Goal: Obtain resource: Obtain resource

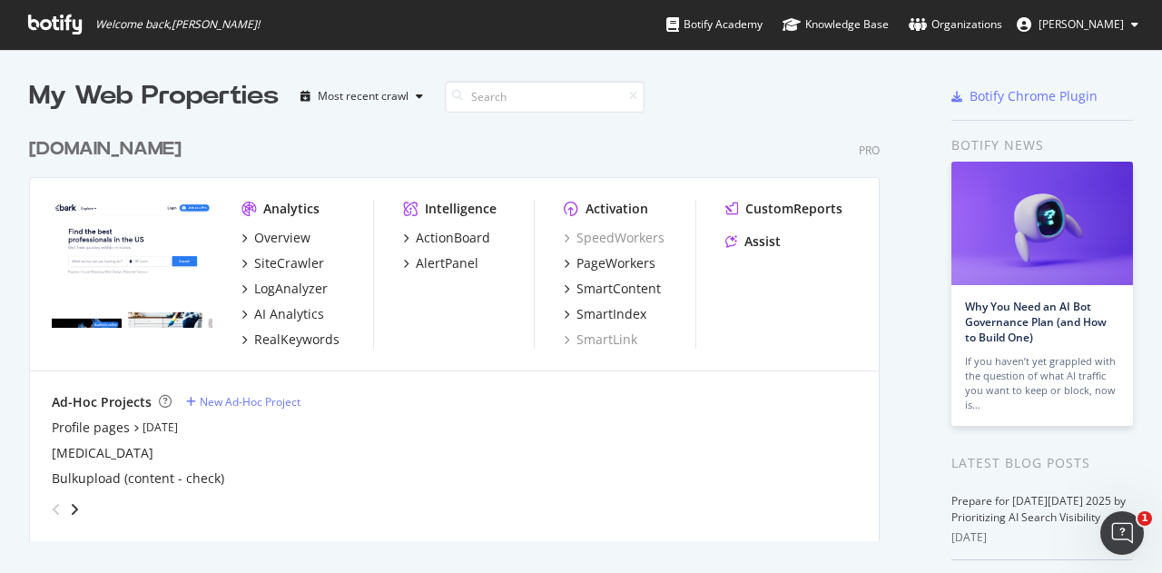
scroll to position [559, 1134]
click at [292, 262] on div "SiteCrawler" at bounding box center [289, 263] width 70 height 18
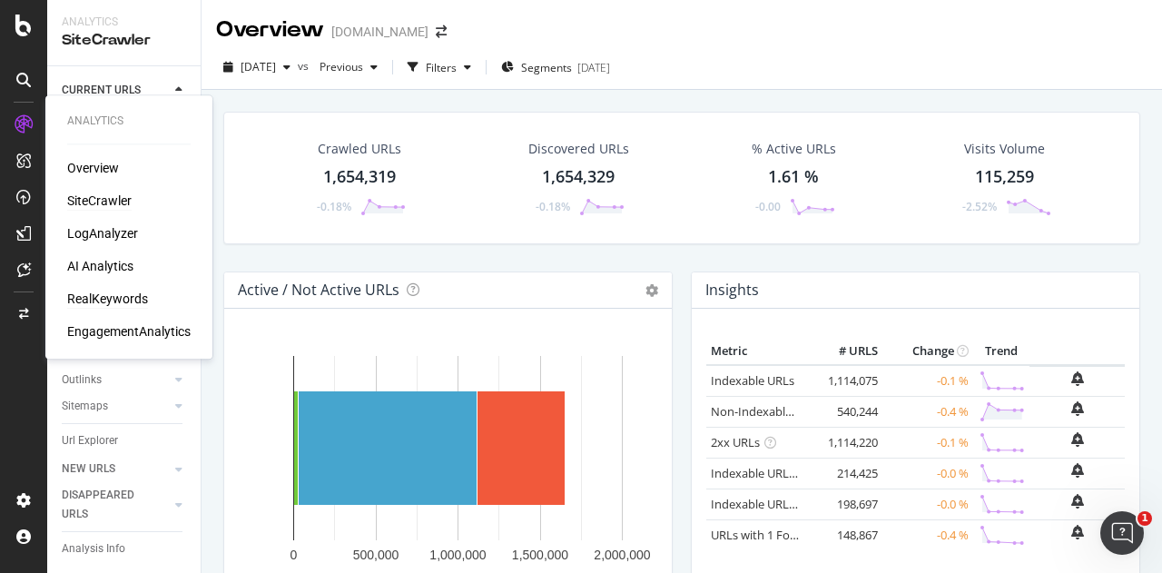
click at [113, 297] on div "RealKeywords" at bounding box center [107, 299] width 81 height 18
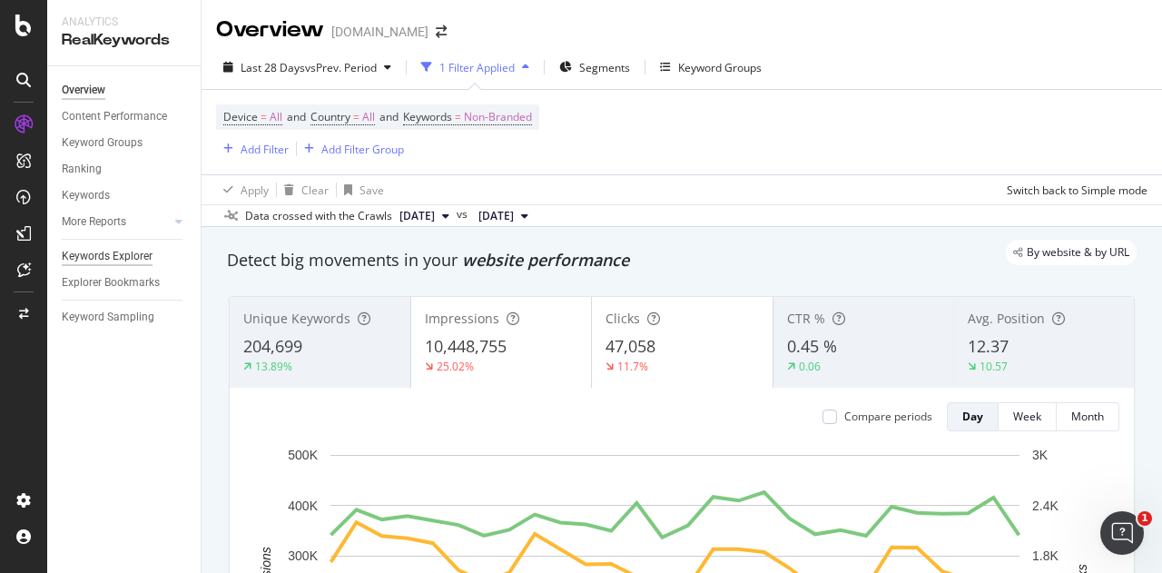
click at [133, 257] on div "Keywords Explorer" at bounding box center [107, 256] width 91 height 19
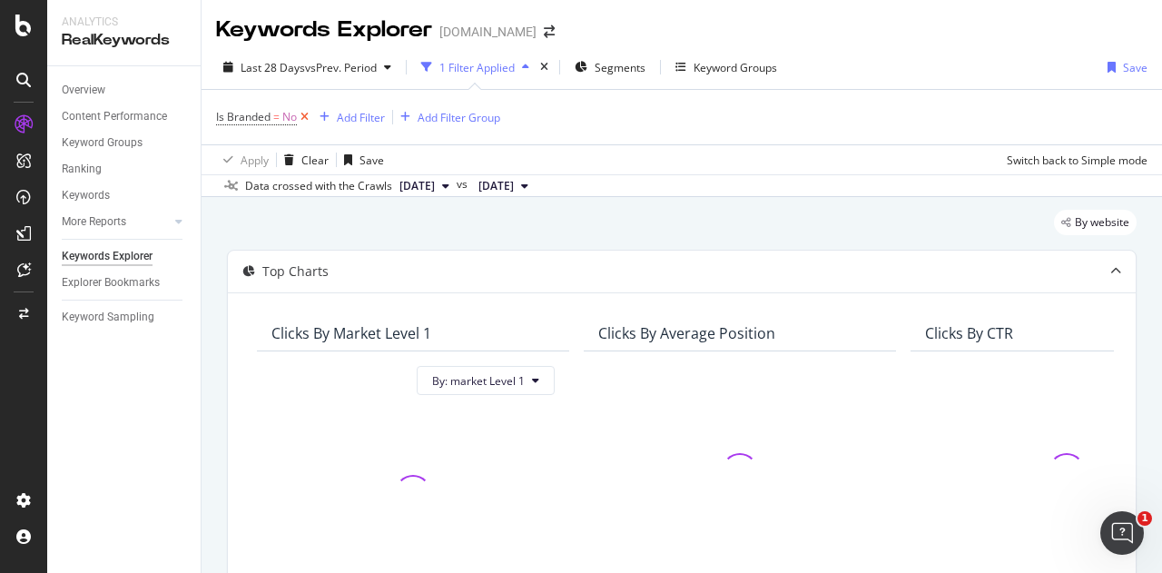
click at [304, 114] on icon at bounding box center [304, 117] width 15 height 18
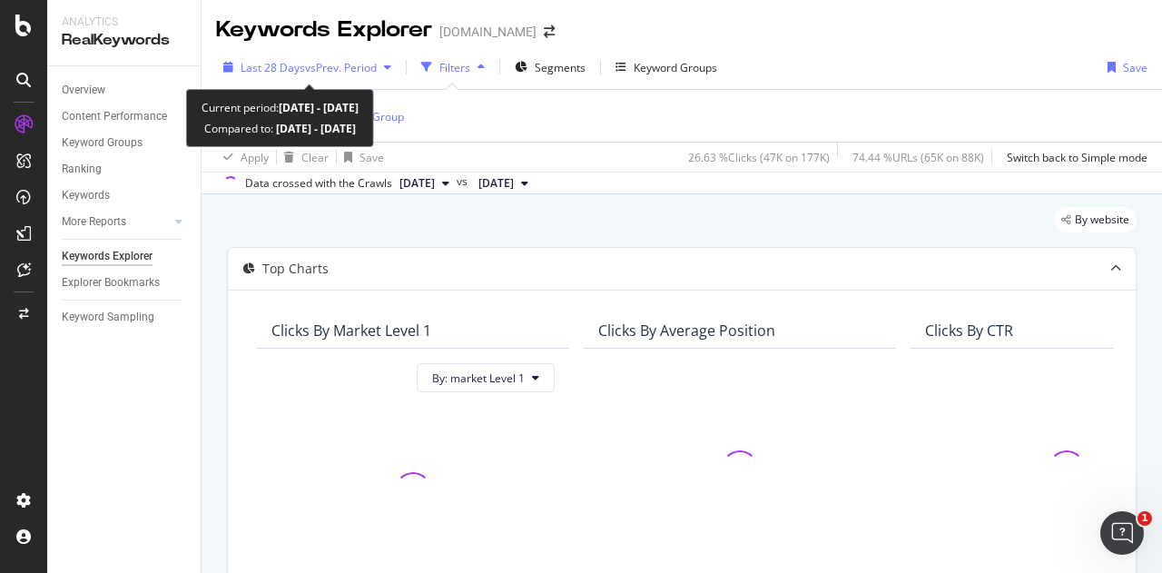
click at [342, 63] on span "vs Prev. Period" at bounding box center [341, 67] width 72 height 15
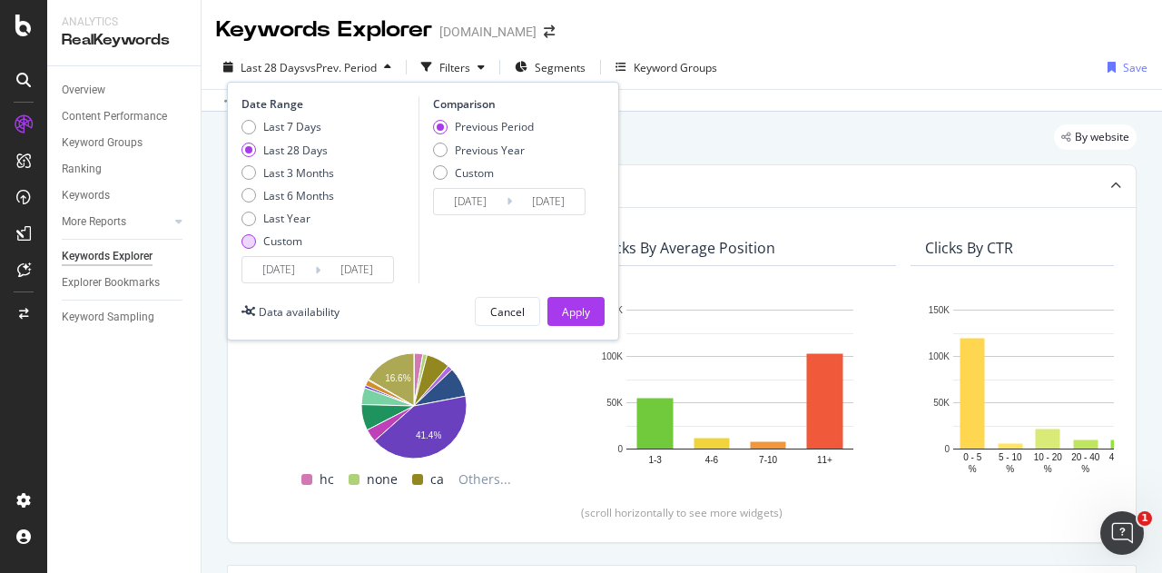
click at [266, 237] on div "Custom" at bounding box center [282, 240] width 39 height 15
click at [270, 266] on input "[DATE]" at bounding box center [278, 269] width 73 height 25
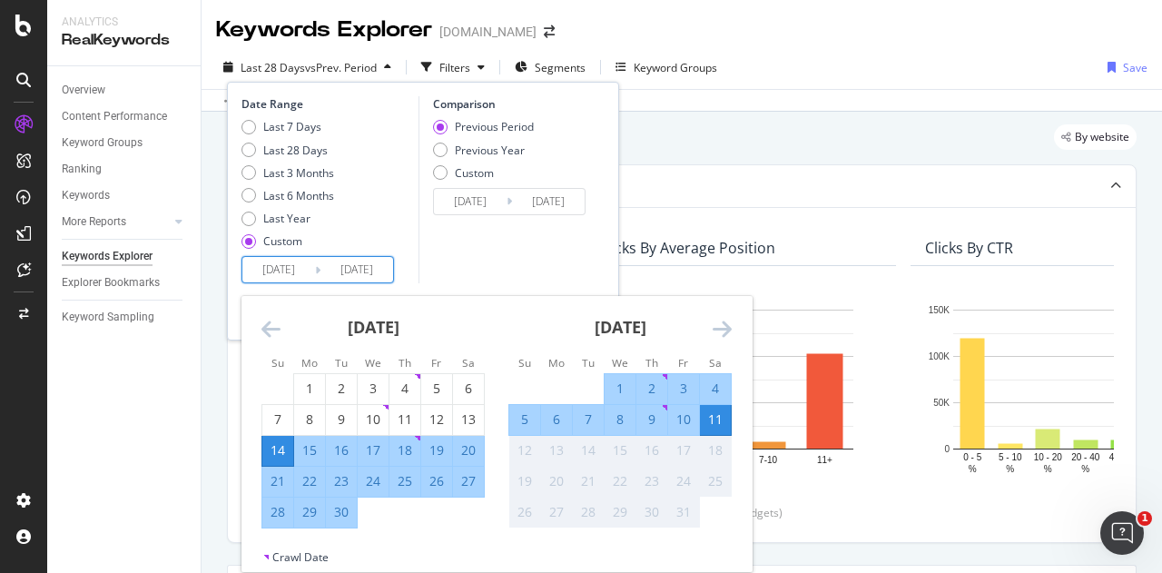
drag, startPoint x: 327, startPoint y: 266, endPoint x: 406, endPoint y: 264, distance: 79.0
click at [406, 264] on div "Date Range Last 7 Days Last 28 Days Last 3 Months Last 6 Months Last Year Custo…" at bounding box center [327, 189] width 172 height 187
drag, startPoint x: 309, startPoint y: 269, endPoint x: 250, endPoint y: 266, distance: 59.1
click at [234, 270] on div "Date Range Last 7 Days Last 28 Days Last 3 Months Last 6 Months Last Year Custo…" at bounding box center [423, 211] width 392 height 259
type input "[DATE]"
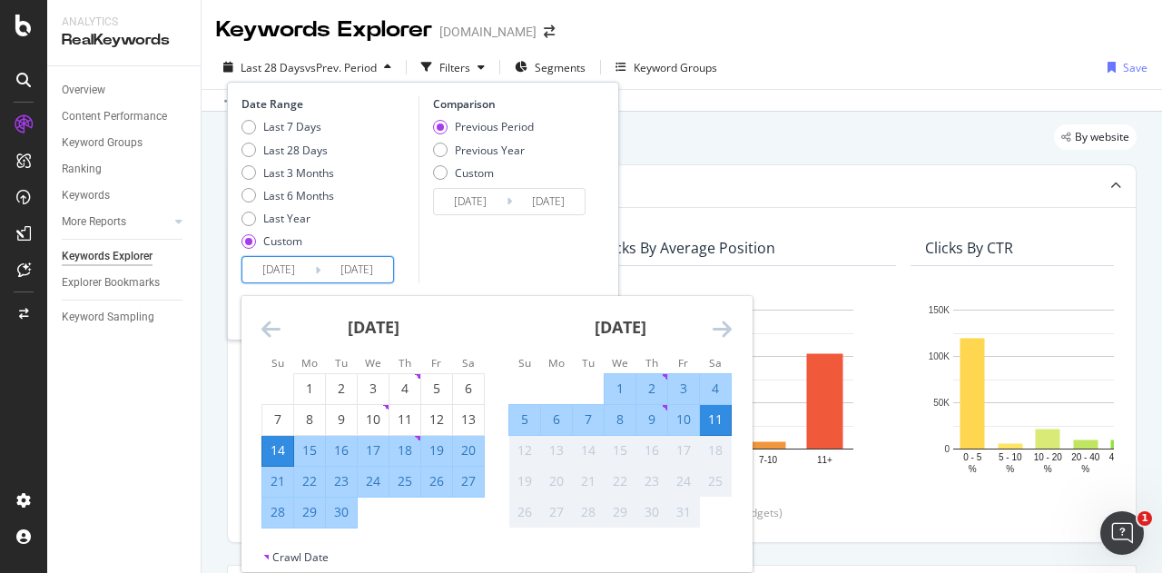
type input "[DATE]"
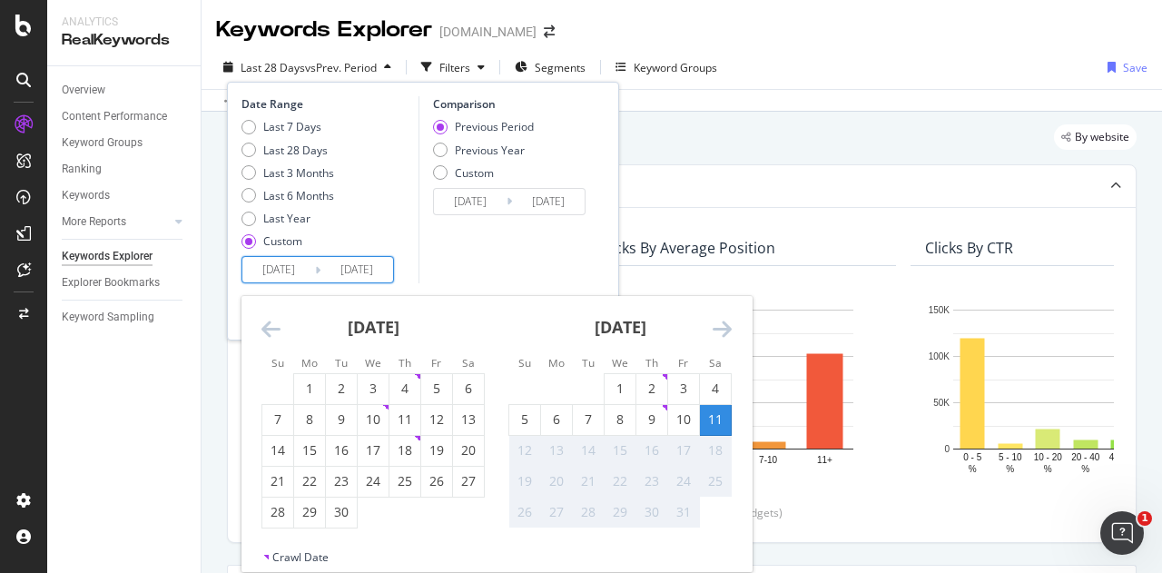
click at [272, 268] on input "[DATE]" at bounding box center [278, 269] width 73 height 25
type input "[DATE]"
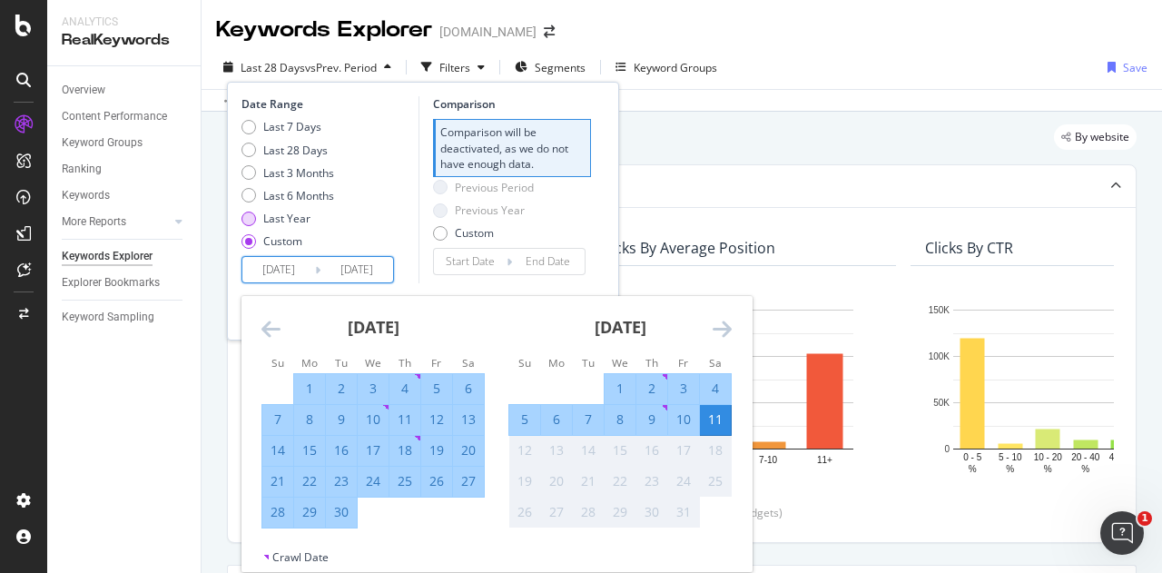
click at [323, 213] on div "Last Year" at bounding box center [287, 218] width 93 height 15
type input "[DATE]"
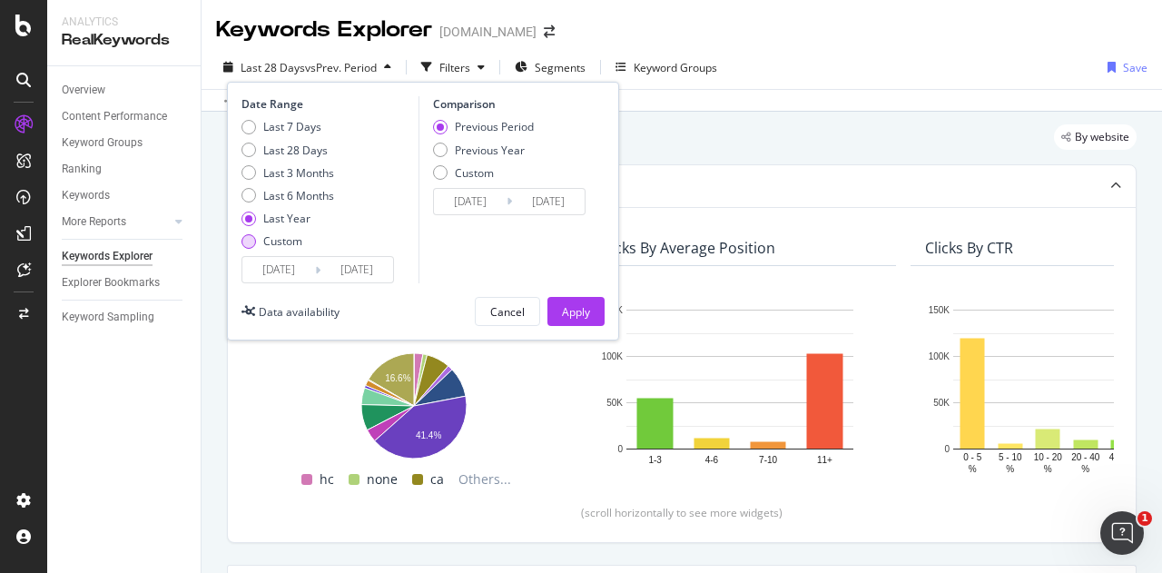
click at [260, 246] on div "Custom" at bounding box center [287, 240] width 93 height 15
type input "[DATE]"
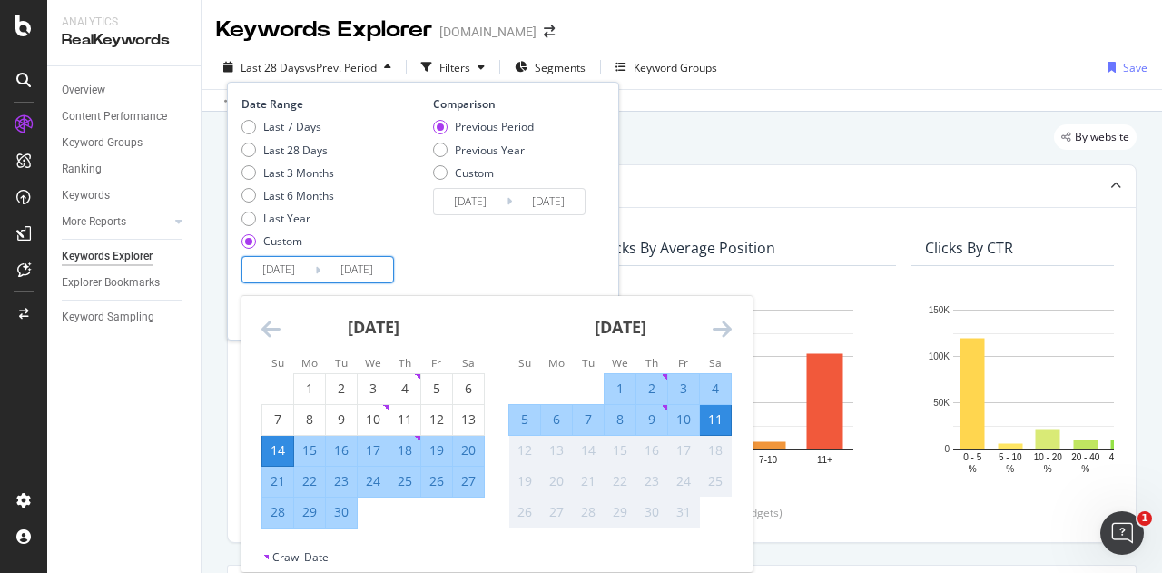
drag, startPoint x: 311, startPoint y: 268, endPoint x: 210, endPoint y: 278, distance: 102.2
click at [210, 278] on div "Keywords Explorer [DOMAIN_NAME] Last 28 Days vs Prev. Period Filters Segments K…" at bounding box center [682, 286] width 960 height 573
type input "[DATE]"
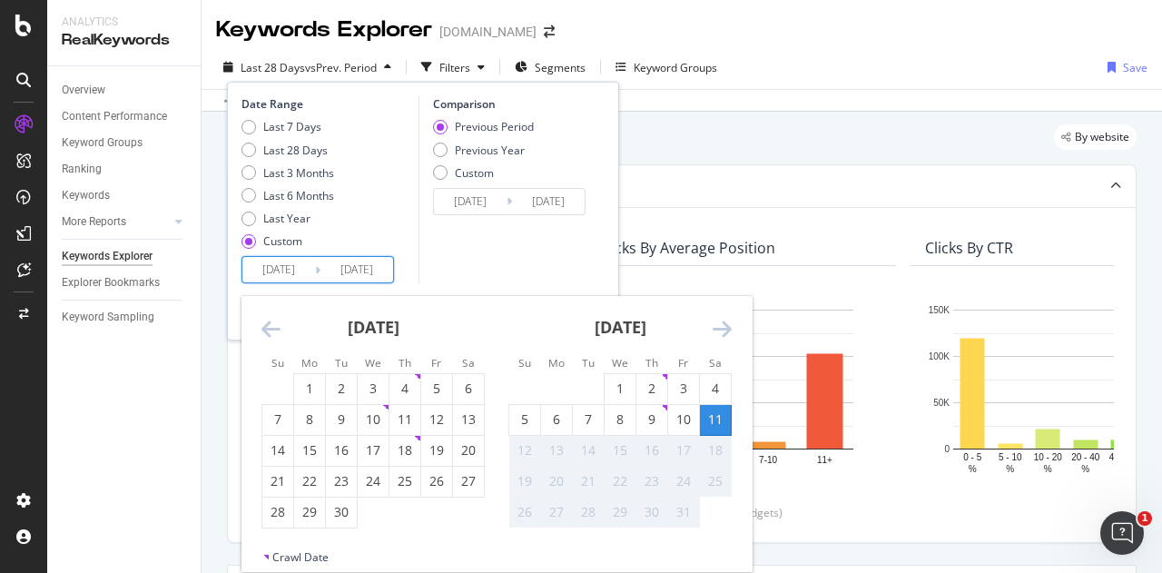
click at [271, 268] on input "[DATE]" at bounding box center [278, 269] width 73 height 25
type input "[DATE]"
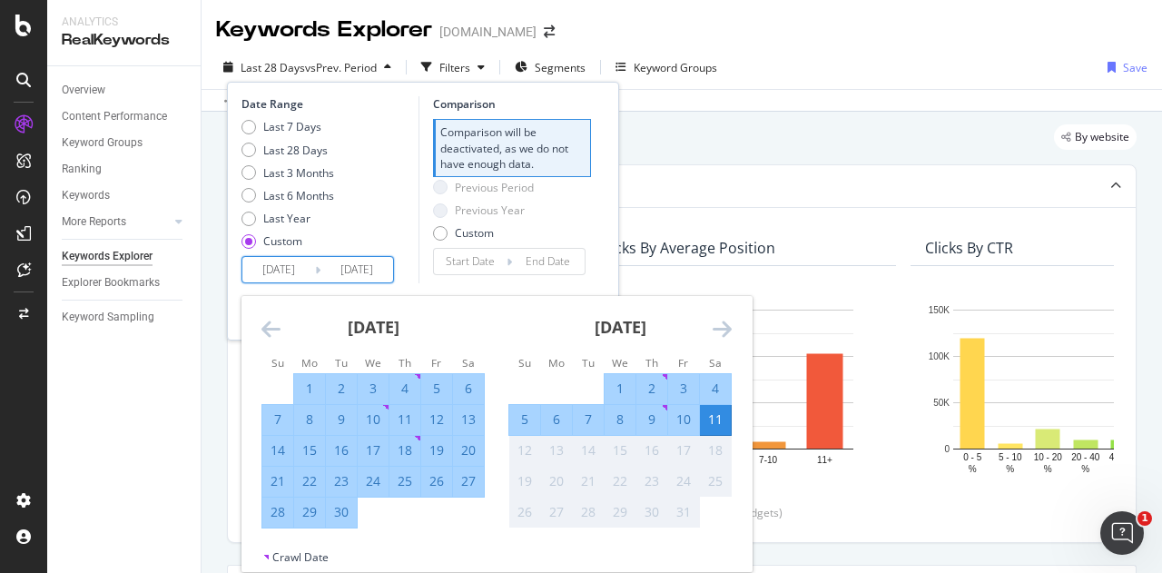
click at [398, 225] on div "Last 7 Days Last 28 Days Last 3 Months Last 6 Months Last Year Custom" at bounding box center [327, 187] width 172 height 137
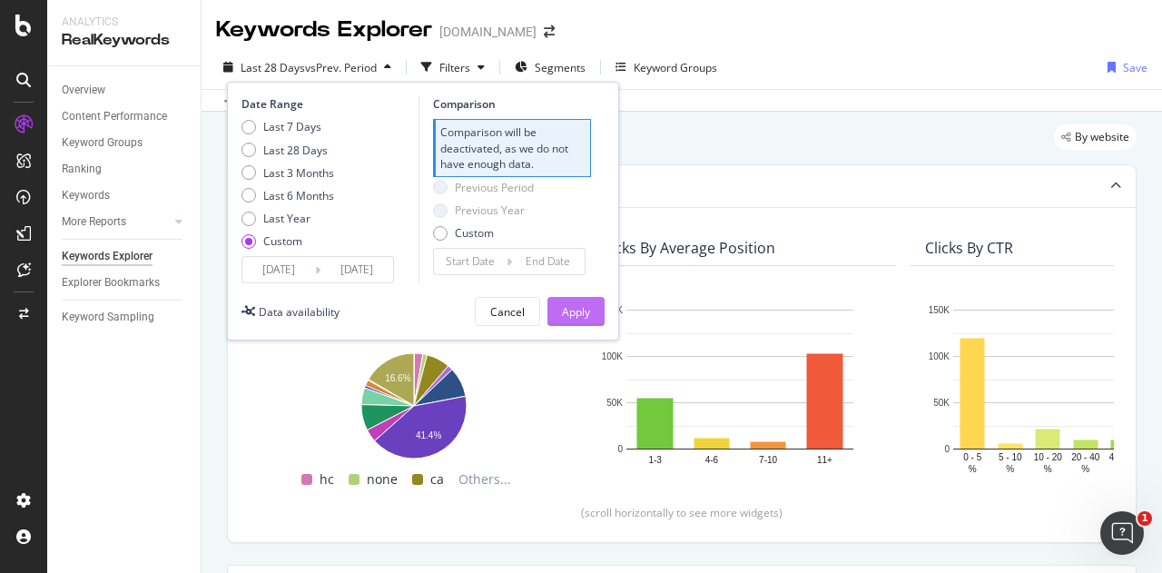
click at [566, 305] on div "Apply" at bounding box center [576, 311] width 28 height 15
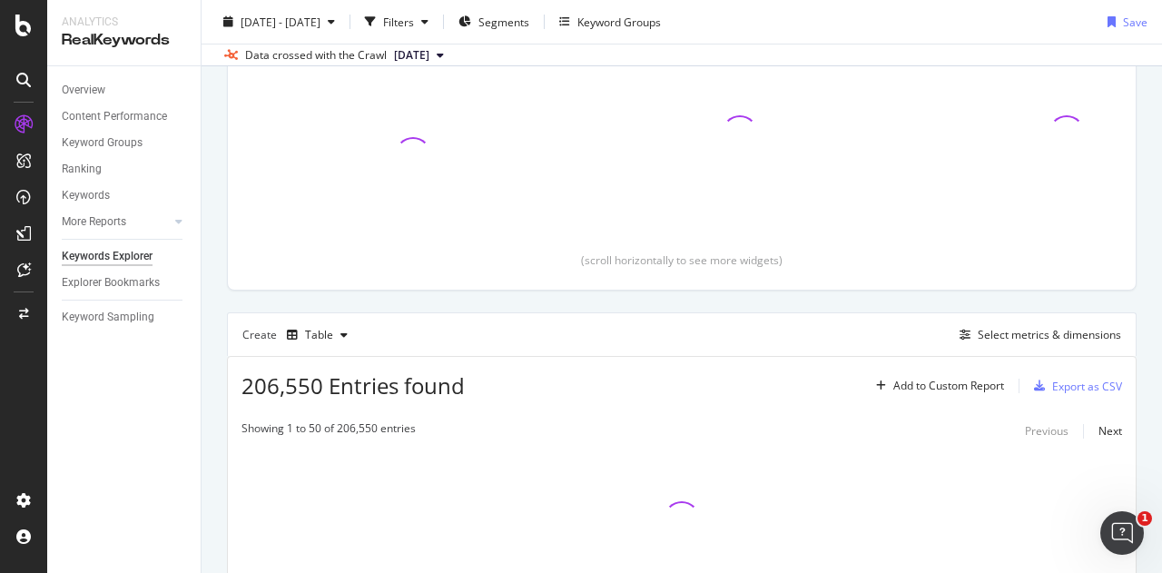
scroll to position [369, 0]
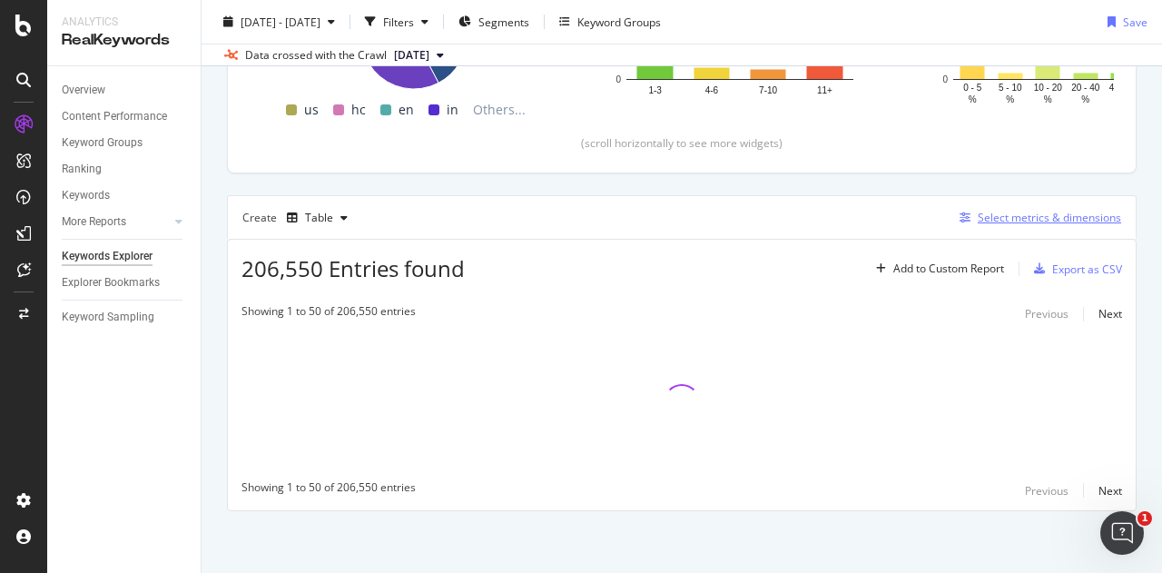
click at [1008, 221] on div "Select metrics & dimensions" at bounding box center [1049, 217] width 143 height 15
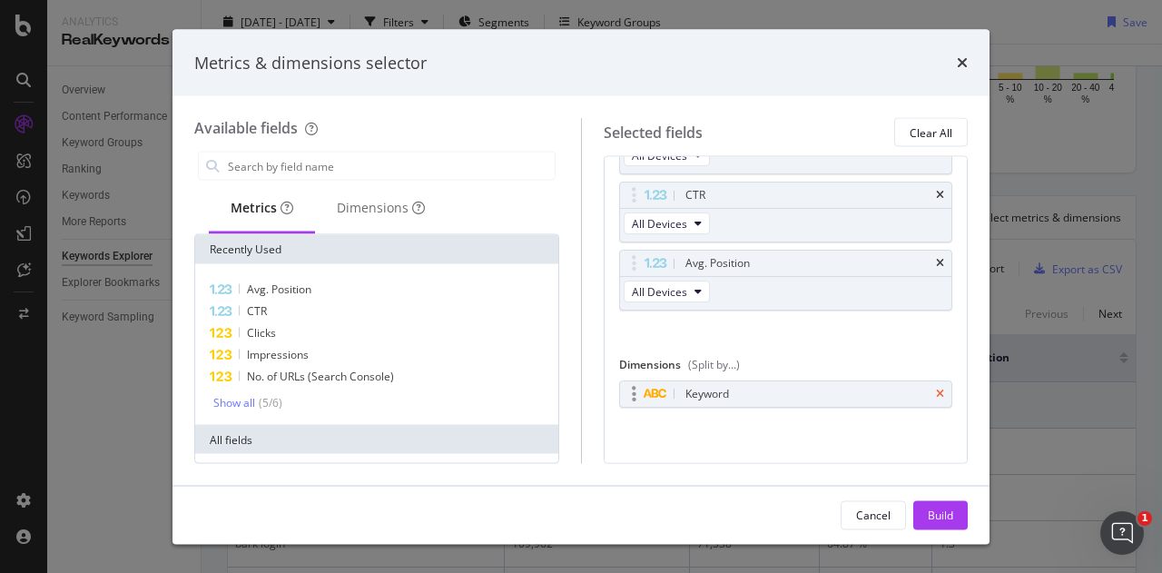
click at [936, 388] on icon "times" at bounding box center [940, 393] width 8 height 11
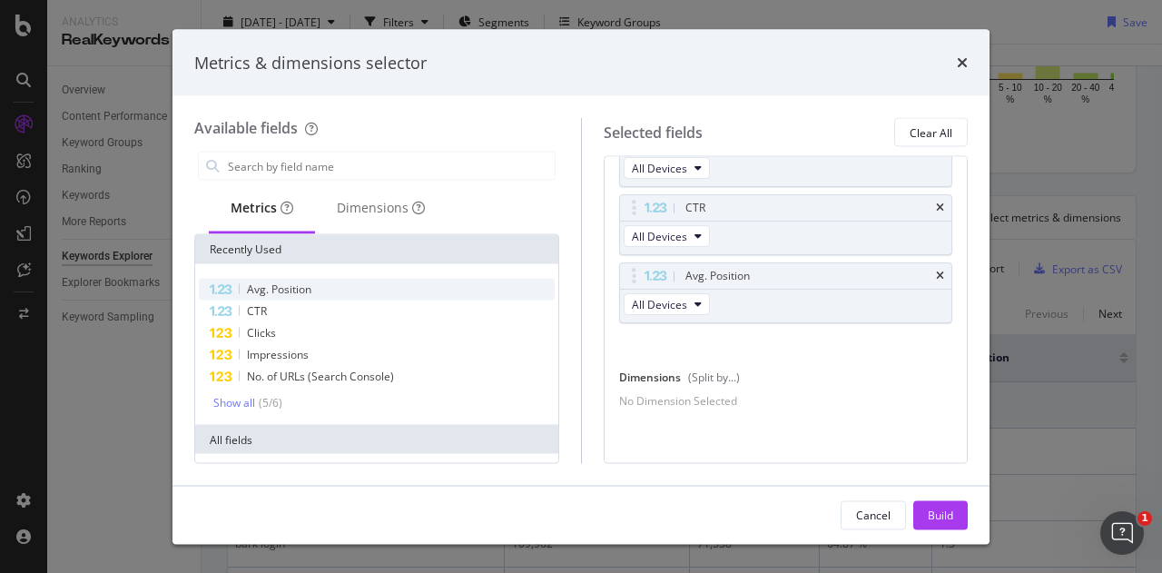
scroll to position [144, 0]
click at [374, 215] on div "Dimensions" at bounding box center [381, 208] width 88 height 18
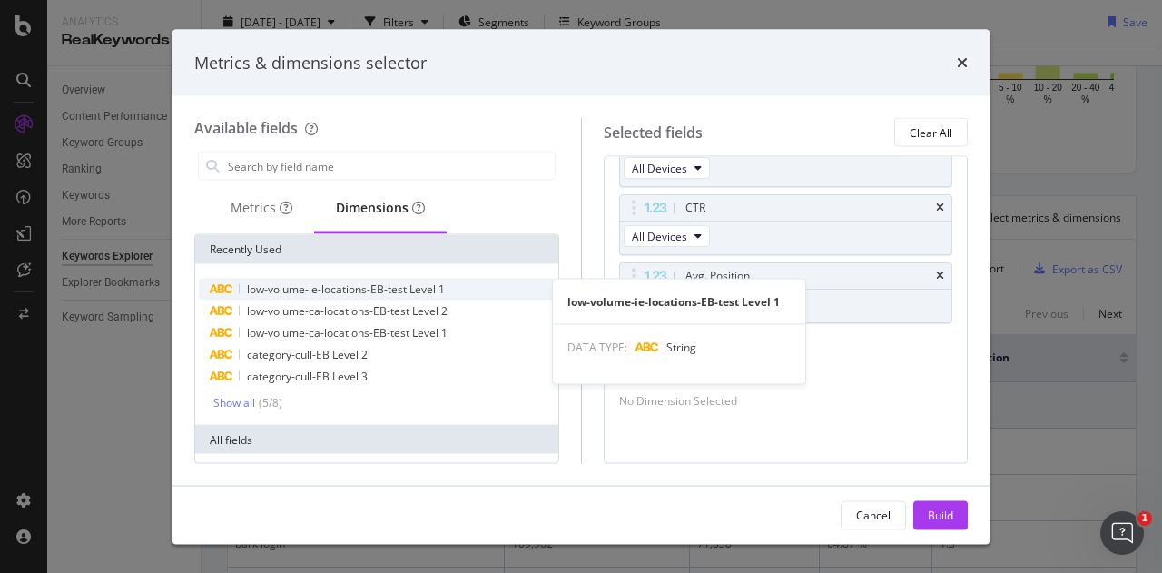
click at [369, 289] on span "low-volume-ie-locations-EB-test Level 1" at bounding box center [346, 288] width 198 height 15
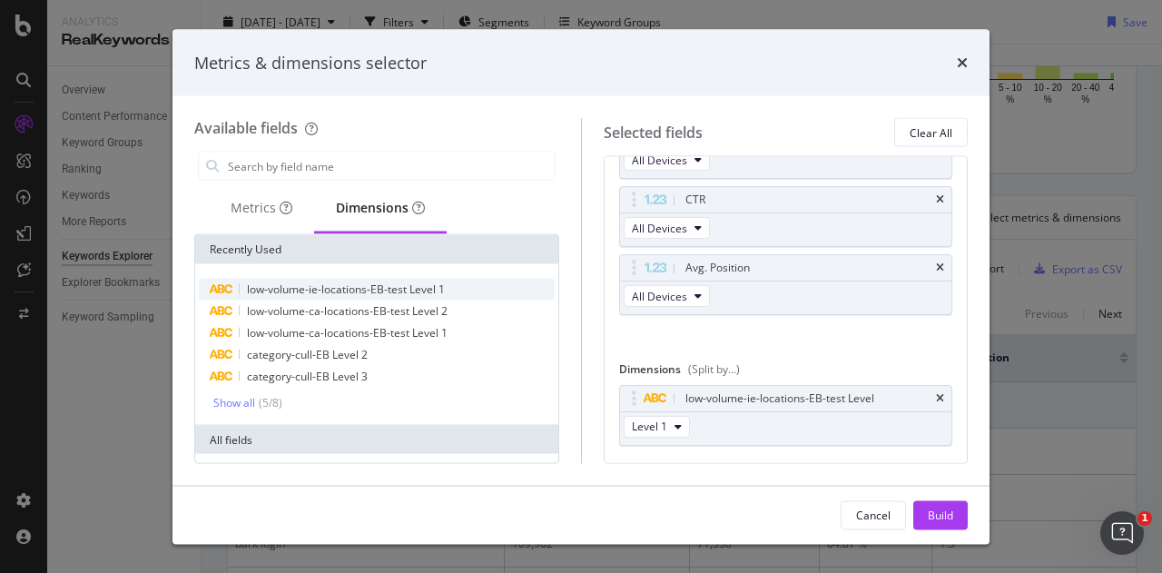
scroll to position [149, 0]
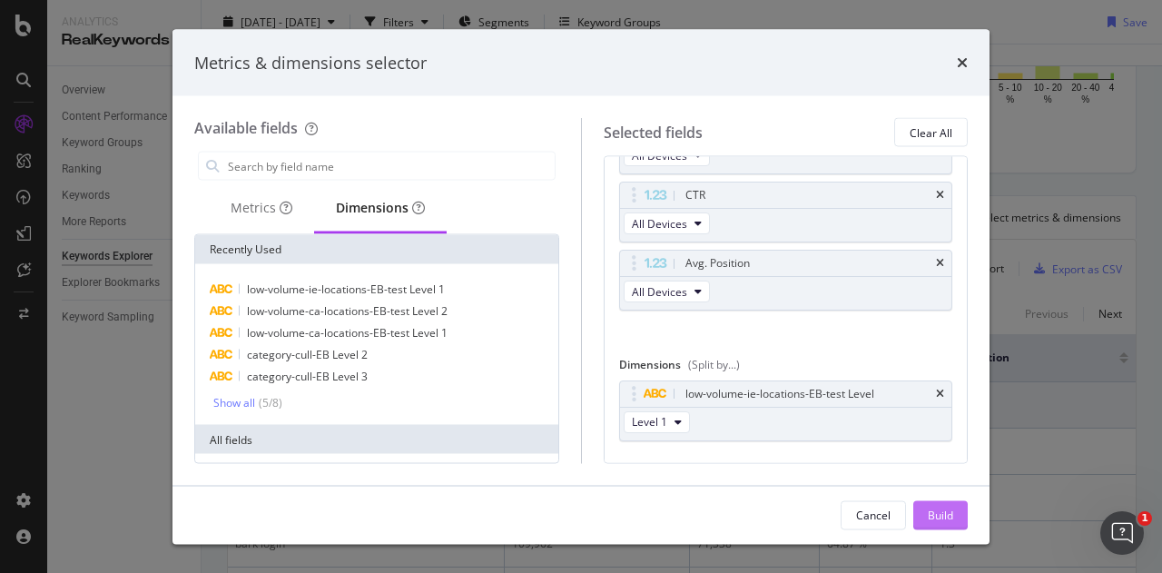
click at [940, 506] on div "Build" at bounding box center [940, 514] width 25 height 27
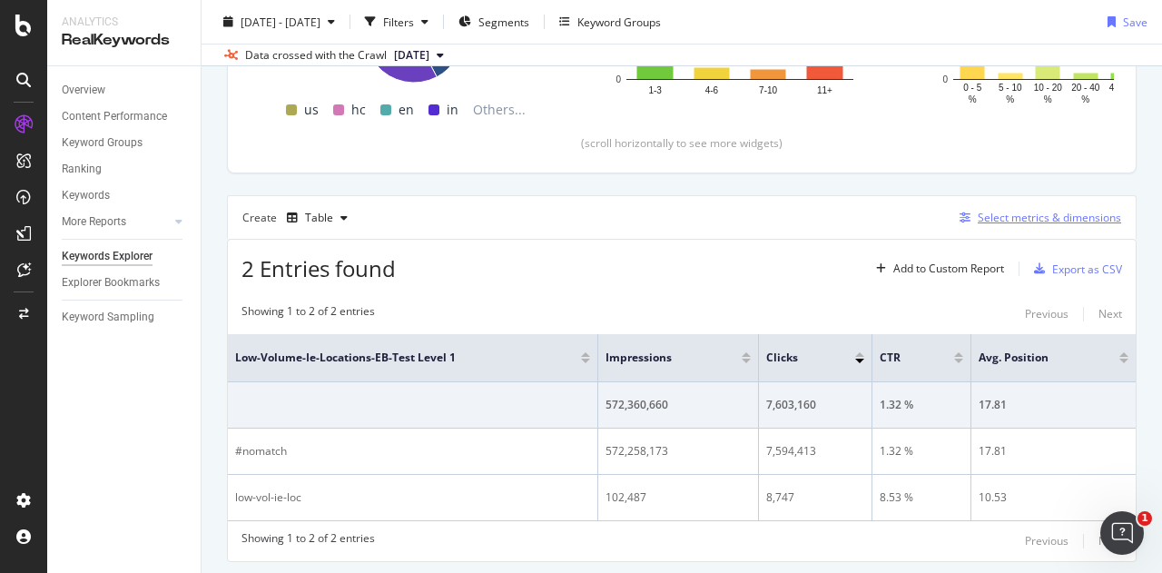
click at [1018, 215] on div "Select metrics & dimensions" at bounding box center [1049, 217] width 143 height 15
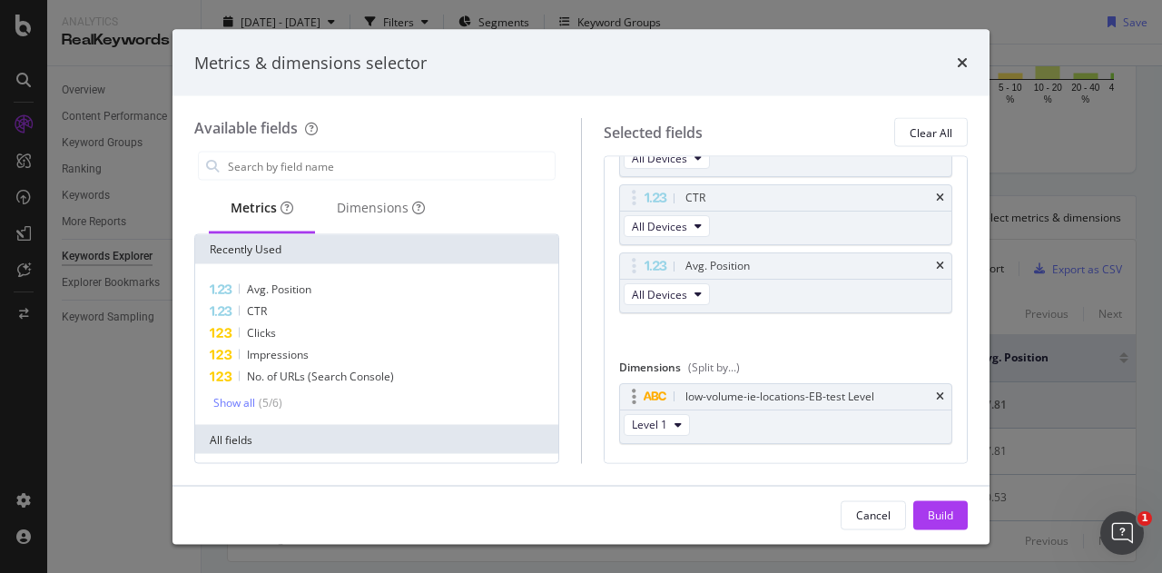
scroll to position [182, 0]
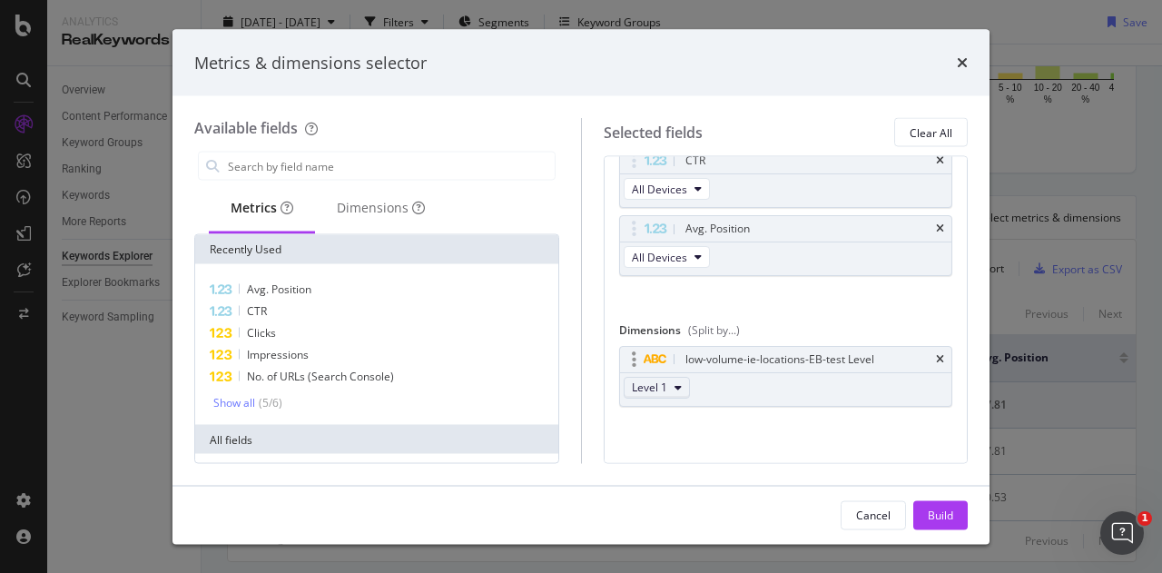
click at [669, 393] on button "Level 1" at bounding box center [657, 388] width 66 height 22
click at [648, 438] on div "Level 2" at bounding box center [656, 450] width 65 height 26
click at [937, 513] on div "Build" at bounding box center [940, 513] width 25 height 15
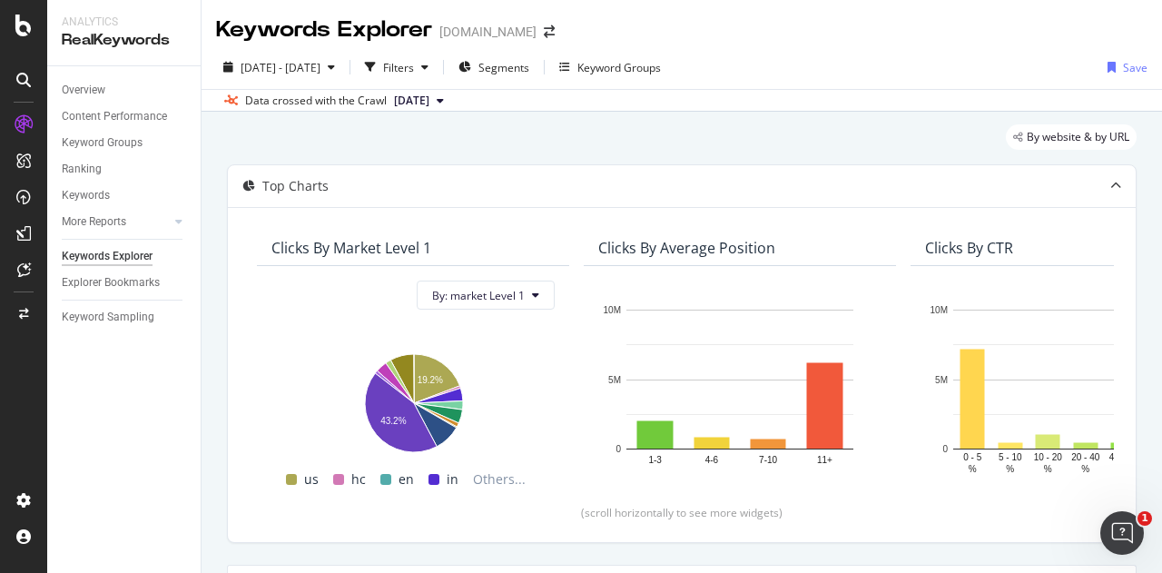
scroll to position [363, 0]
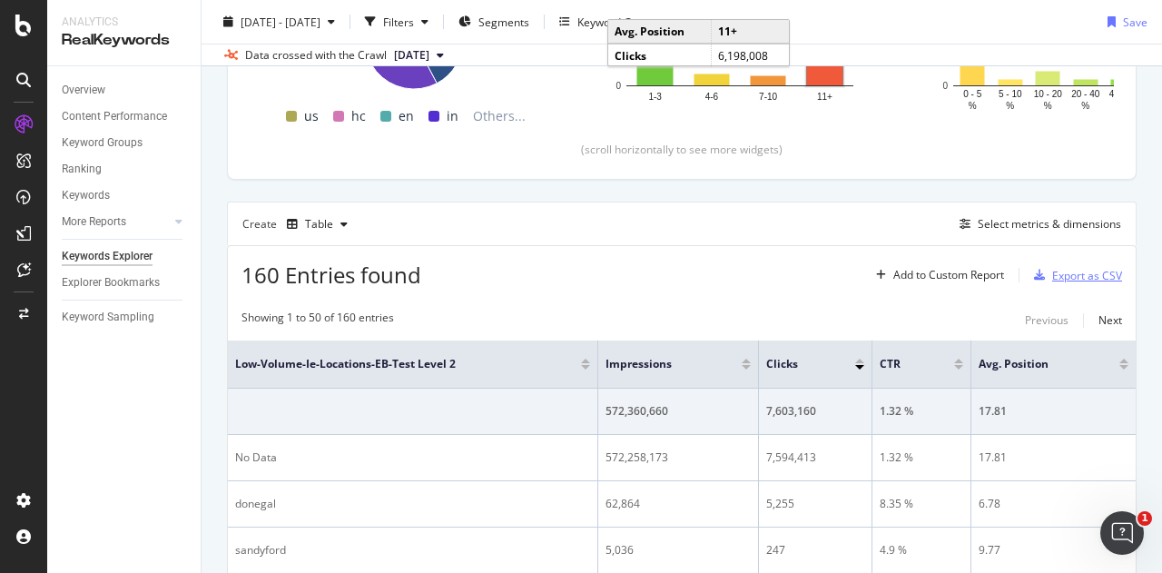
click at [1073, 275] on div "Export as CSV" at bounding box center [1087, 275] width 70 height 15
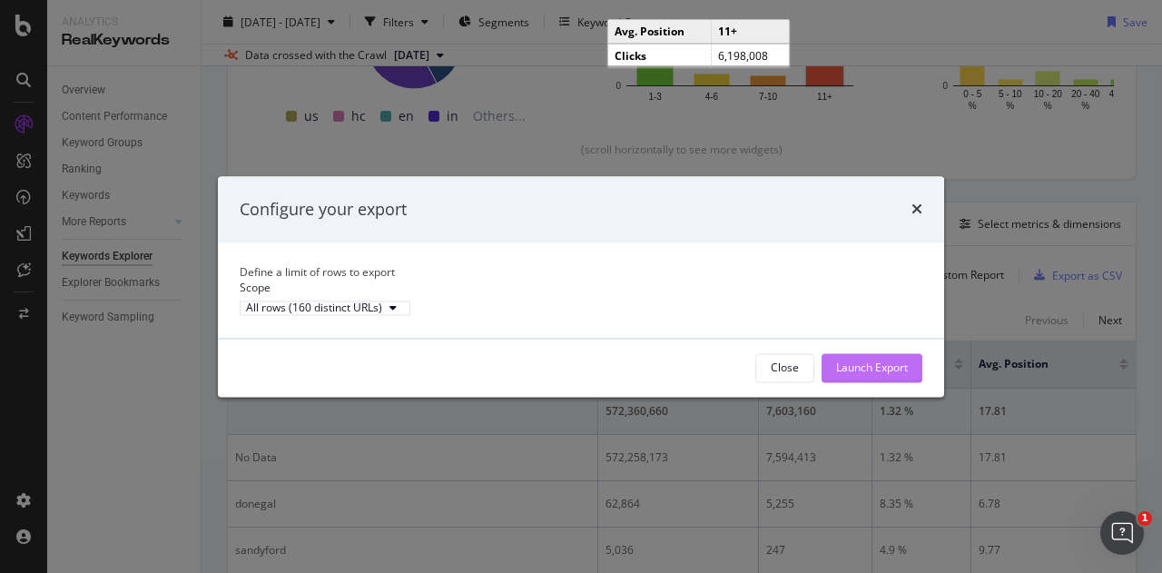
click at [866, 381] on div "Launch Export" at bounding box center [872, 367] width 72 height 27
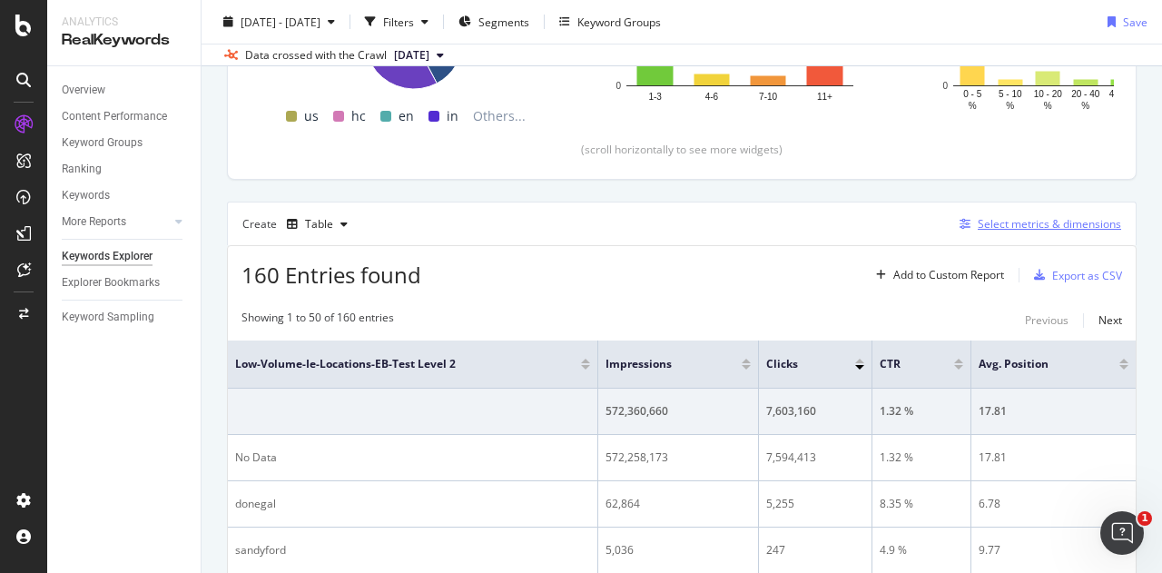
click at [1066, 227] on div "Select metrics & dimensions" at bounding box center [1049, 223] width 143 height 15
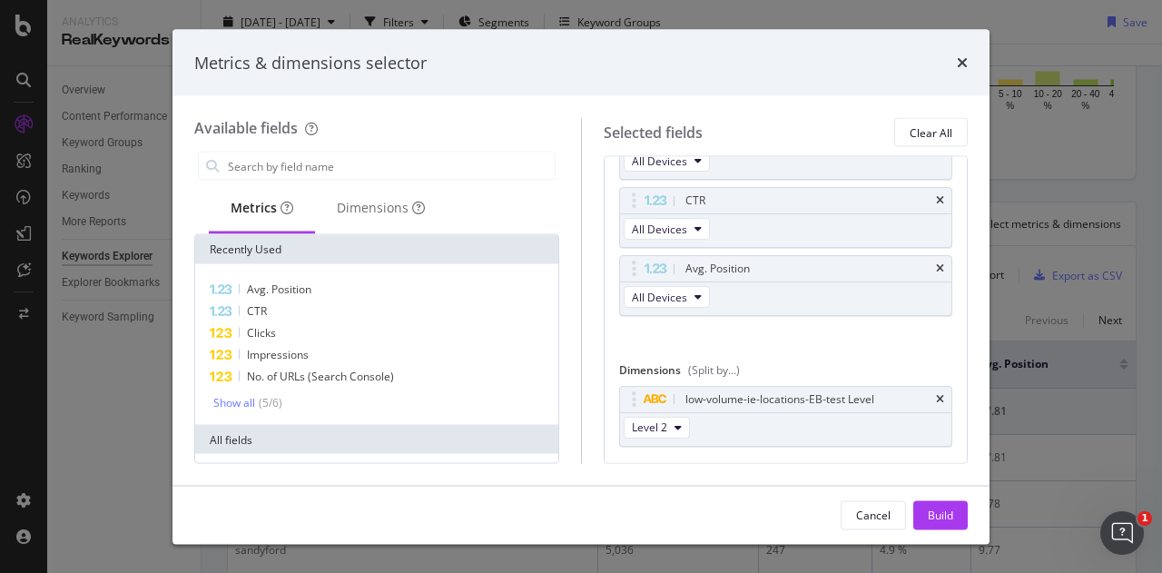
scroll to position [182, 0]
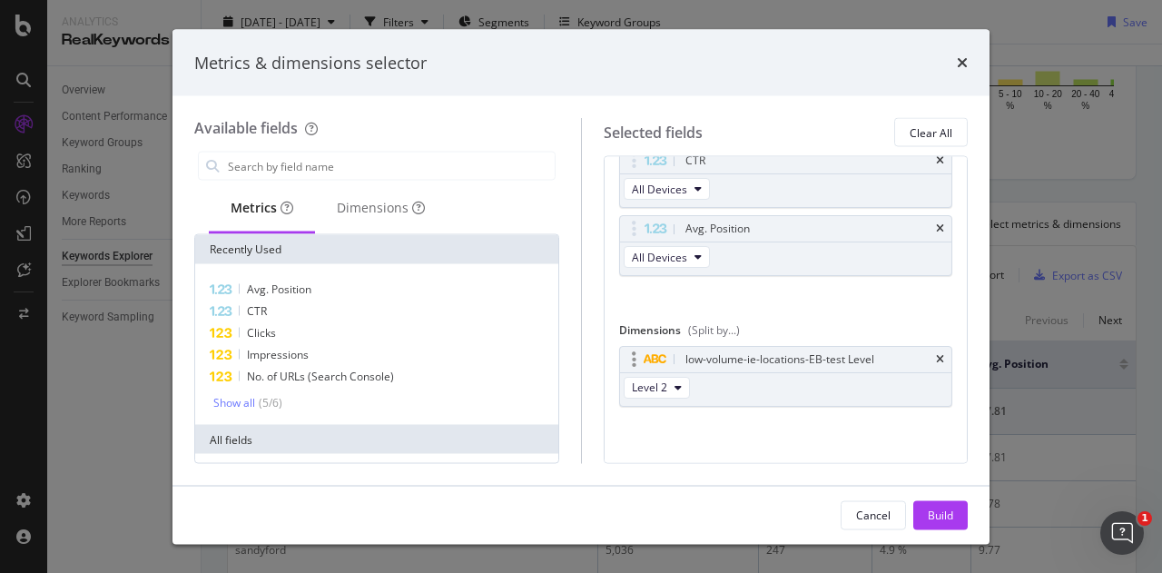
click at [920, 351] on div "low-volume-ie-locations-EB-test Level" at bounding box center [786, 359] width 332 height 25
click at [371, 208] on div "Dimensions" at bounding box center [381, 208] width 88 height 18
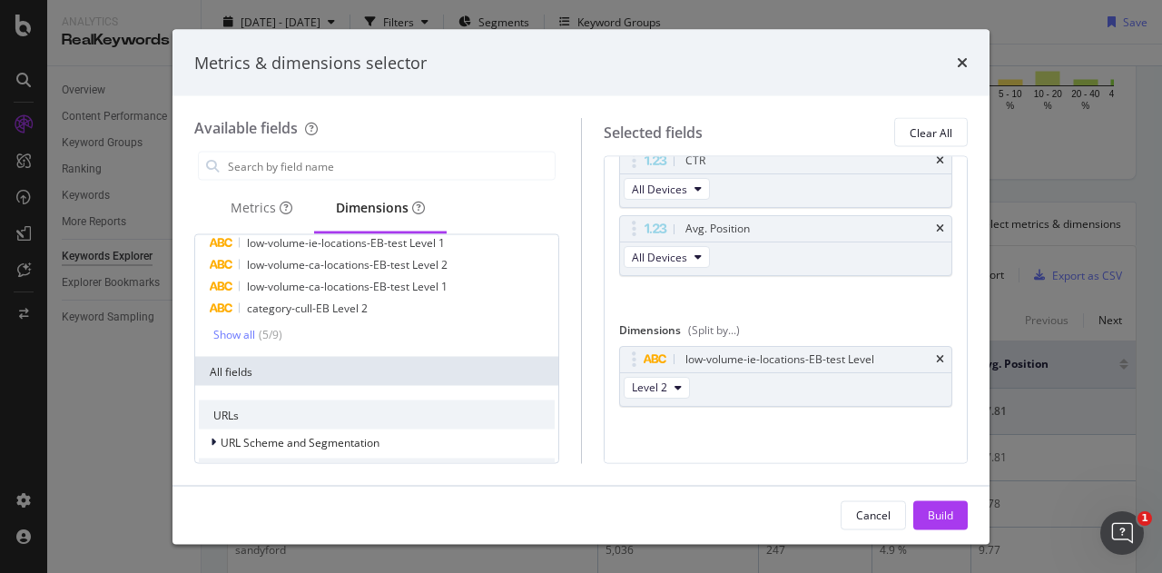
scroll to position [91, 0]
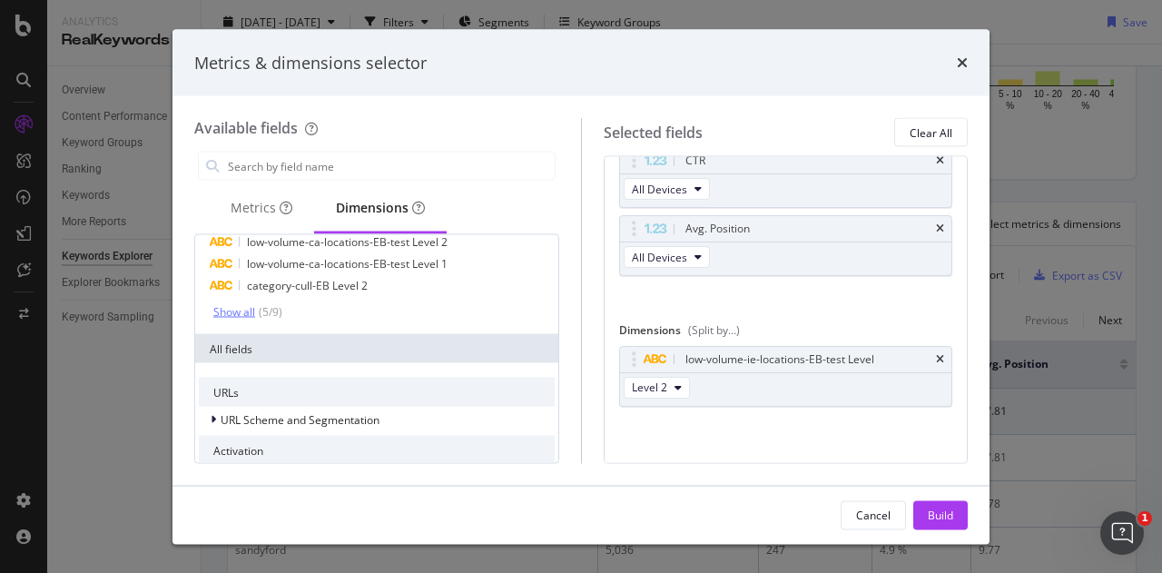
click at [266, 305] on div "( 5 / 9 )" at bounding box center [268, 311] width 27 height 15
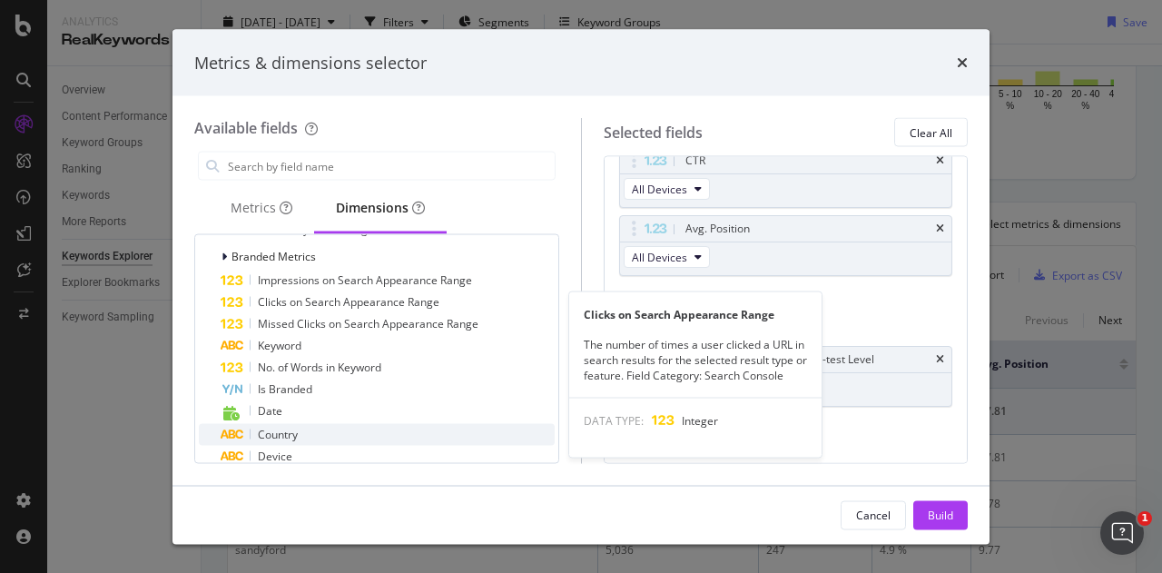
scroll to position [1089, 0]
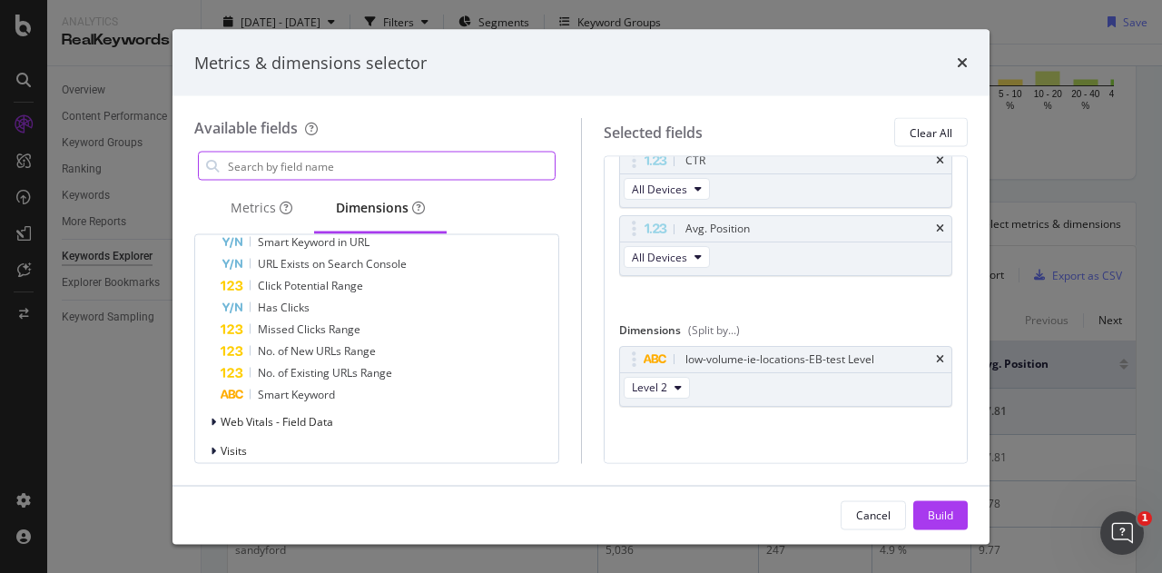
click at [309, 170] on input "modal" at bounding box center [390, 165] width 329 height 27
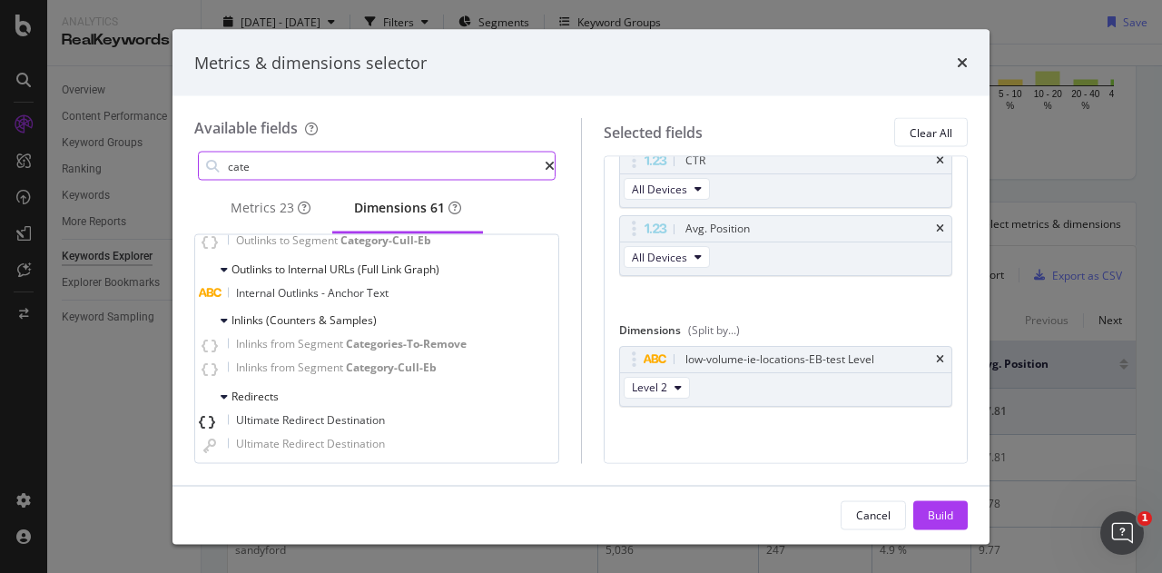
scroll to position [1115, 0]
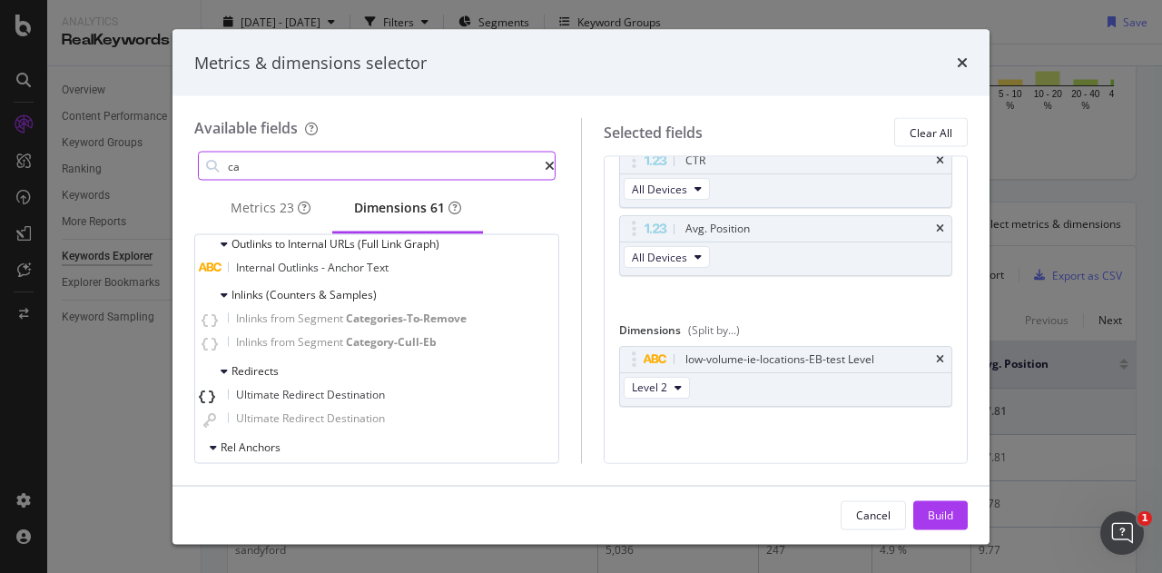
type input "c"
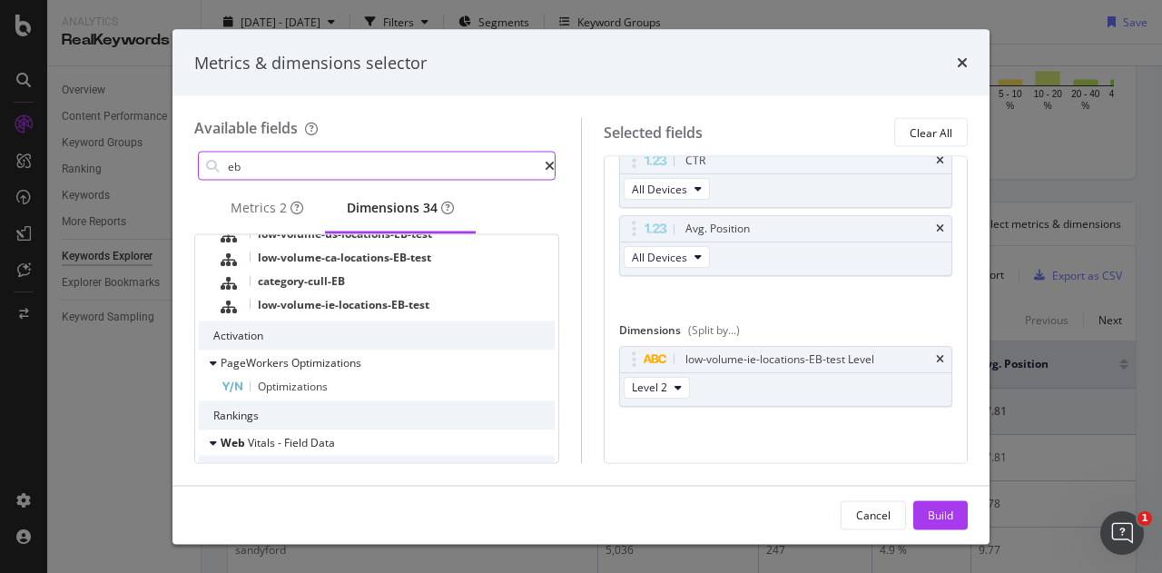
scroll to position [300, 0]
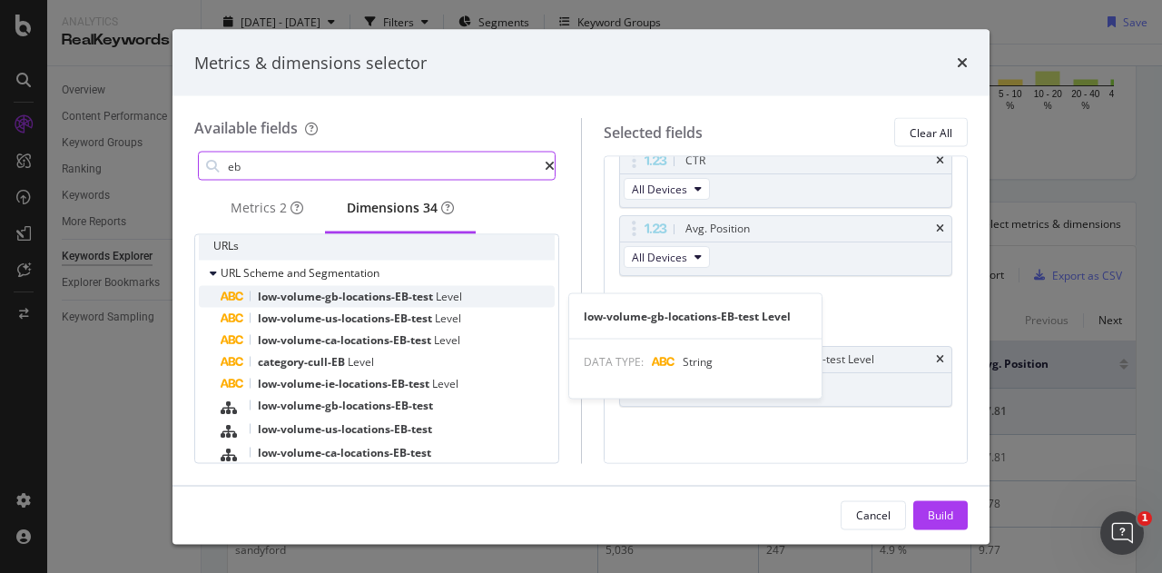
type input "eb"
click at [482, 306] on div "low-volume-gb-locations-EB-test Level" at bounding box center [388, 297] width 334 height 22
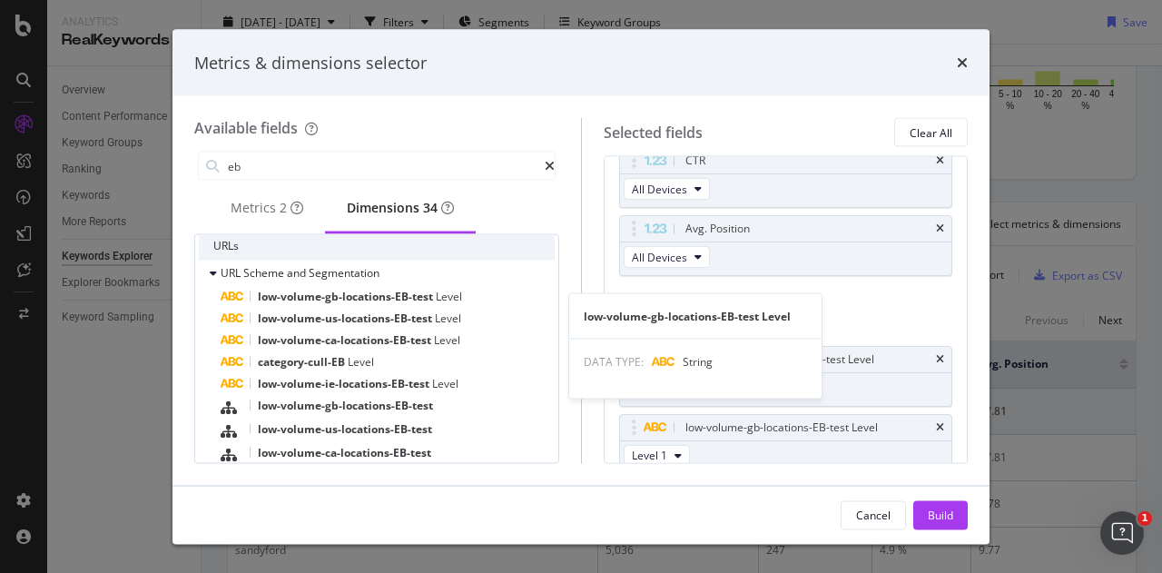
scroll to position [190, 0]
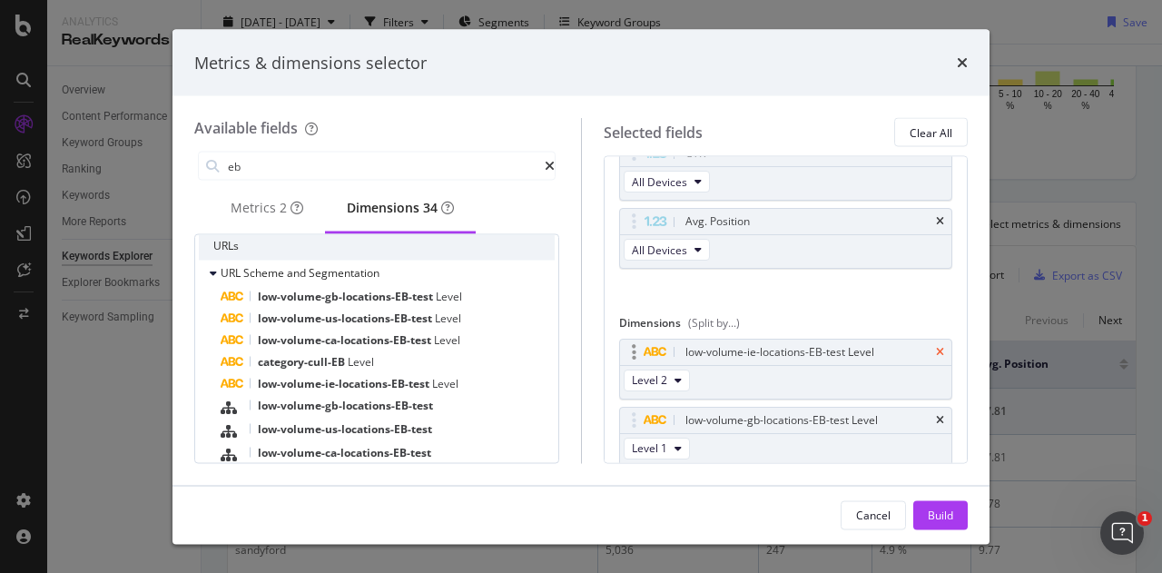
click at [936, 347] on icon "times" at bounding box center [940, 352] width 8 height 11
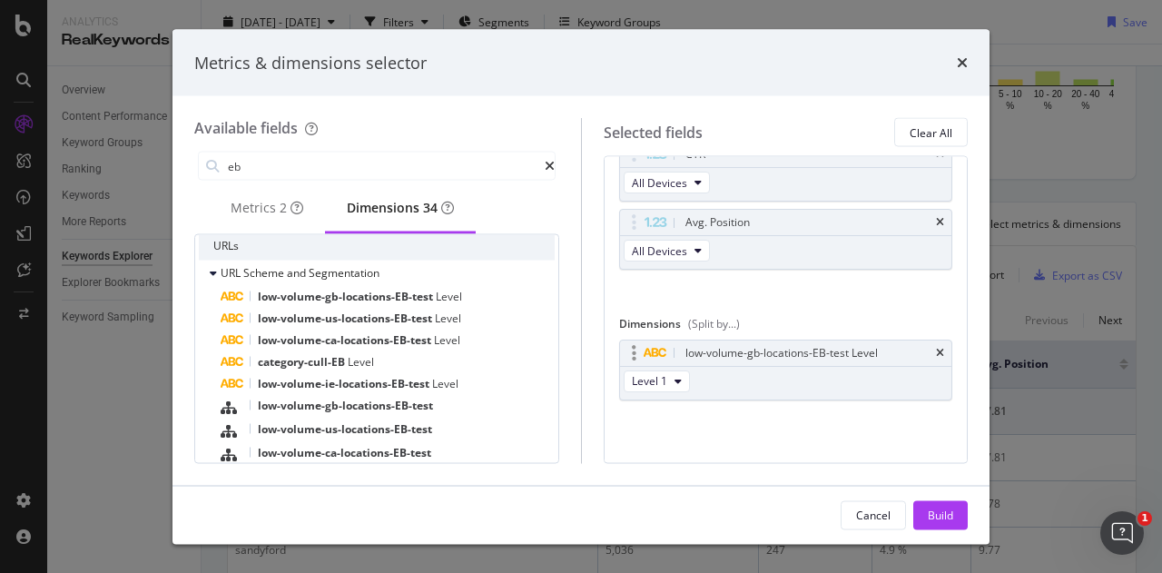
scroll to position [182, 0]
click at [667, 392] on button "Level 1" at bounding box center [657, 388] width 66 height 22
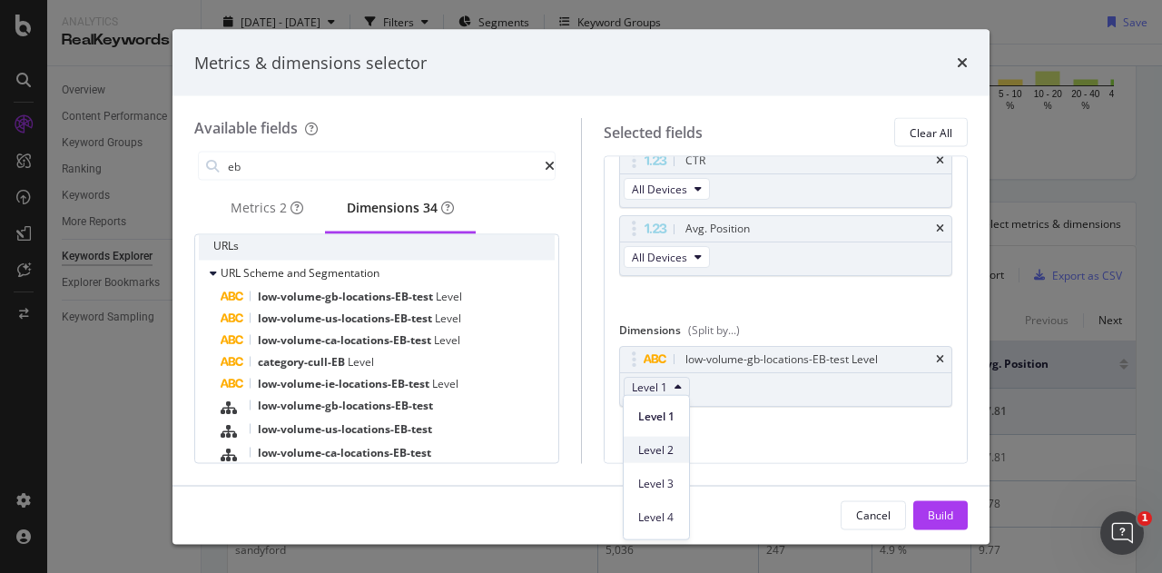
click at [654, 451] on span "Level 2" at bounding box center [656, 449] width 36 height 16
click at [954, 508] on button "Build" at bounding box center [940, 514] width 54 height 29
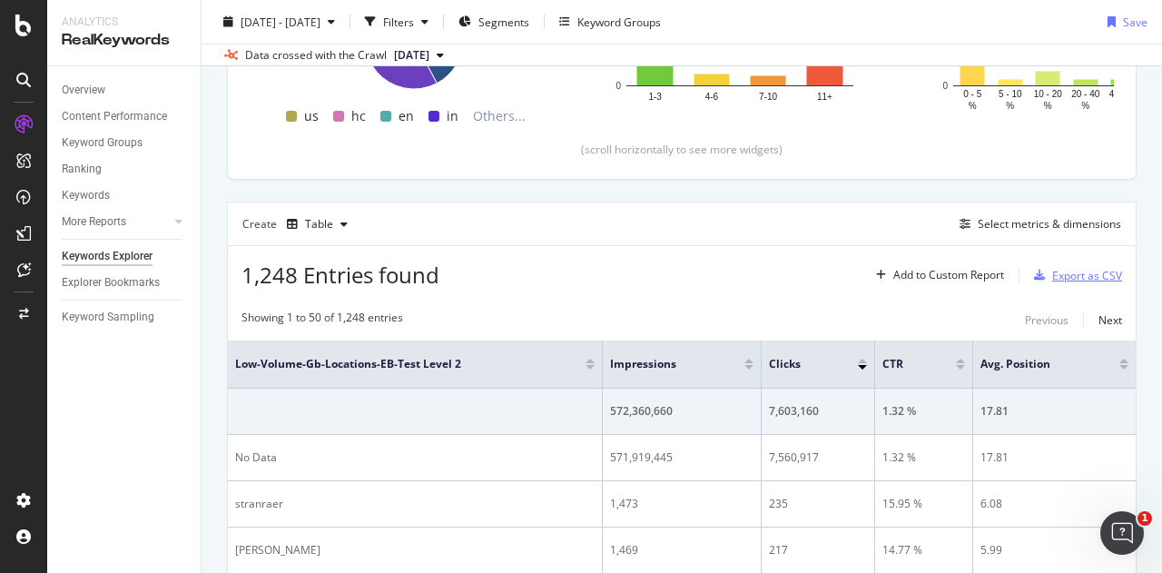
click at [1082, 272] on div "Export as CSV" at bounding box center [1087, 275] width 70 height 15
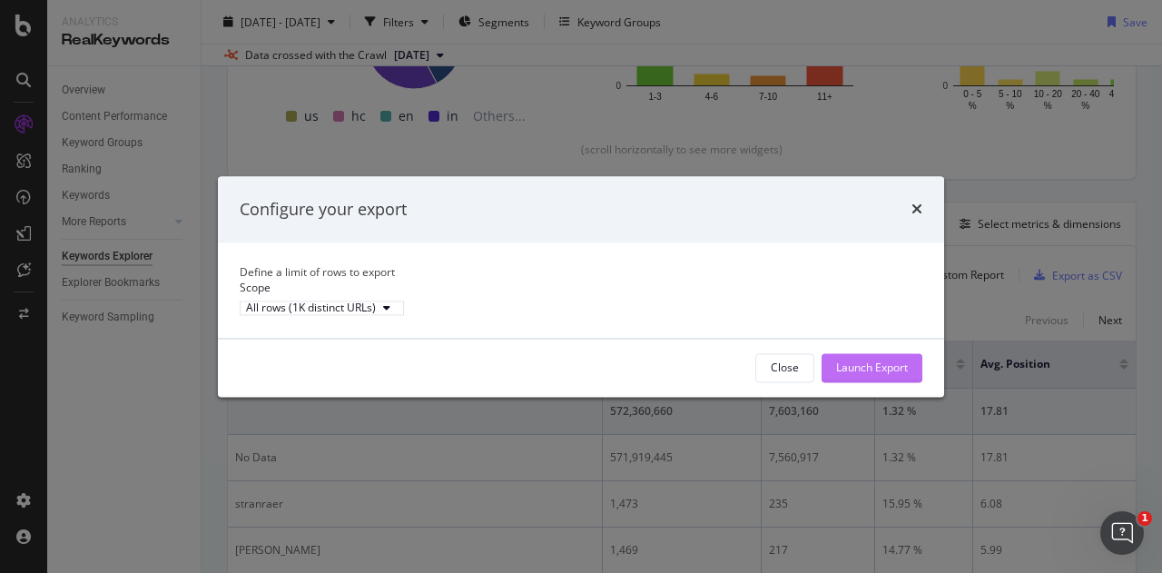
click at [906, 375] on div "Launch Export" at bounding box center [872, 366] width 72 height 15
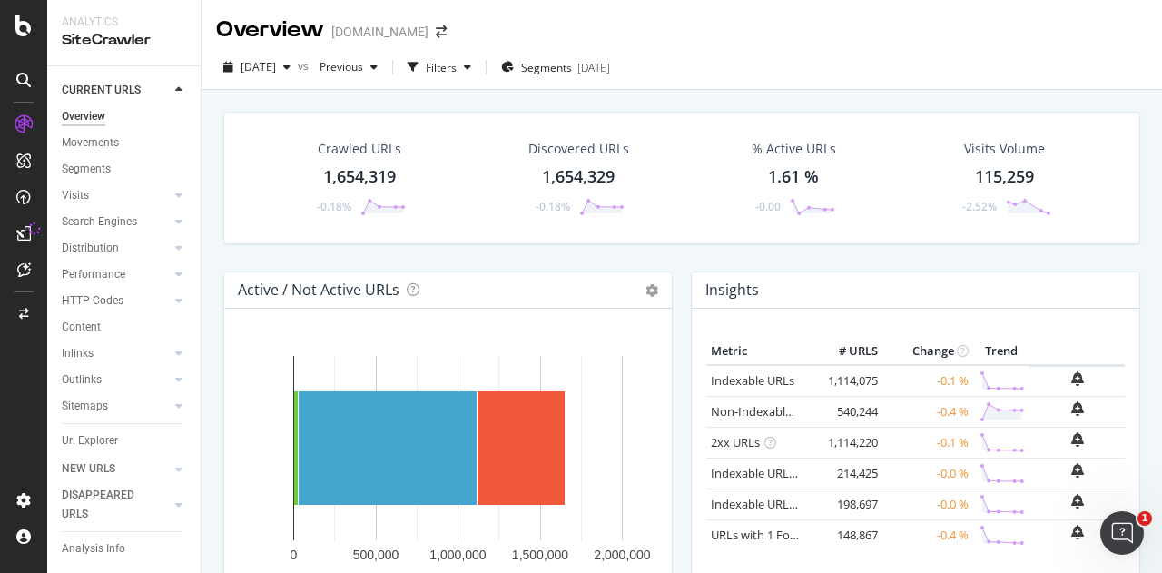
drag, startPoint x: 107, startPoint y: 438, endPoint x: 566, endPoint y: 405, distance: 460.5
click at [107, 438] on div "Url Explorer" at bounding box center [90, 440] width 56 height 19
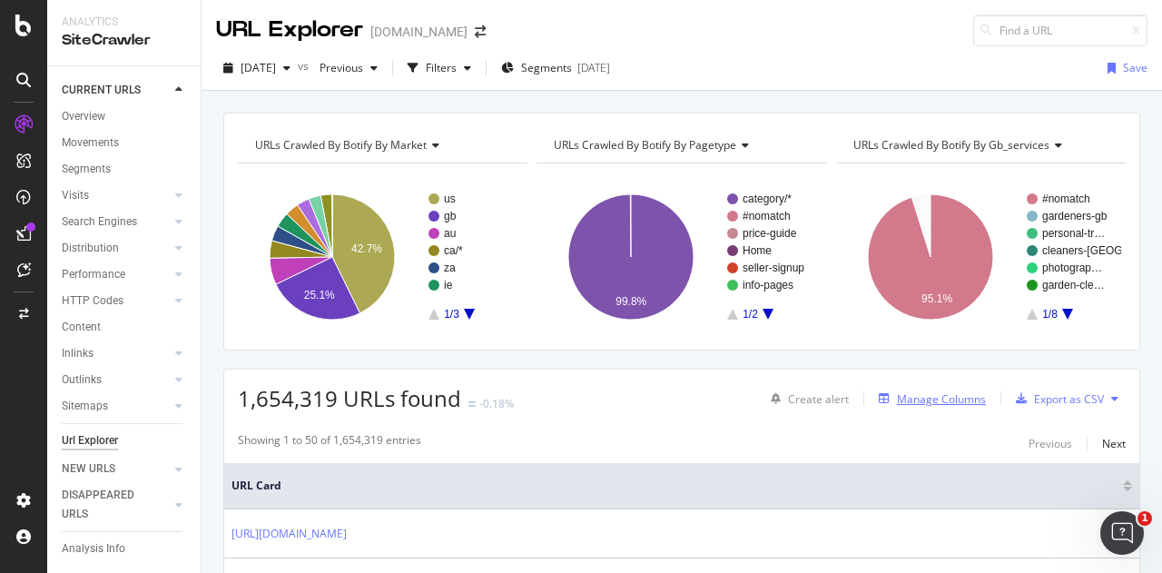
click at [926, 400] on div "Manage Columns" at bounding box center [941, 398] width 89 height 15
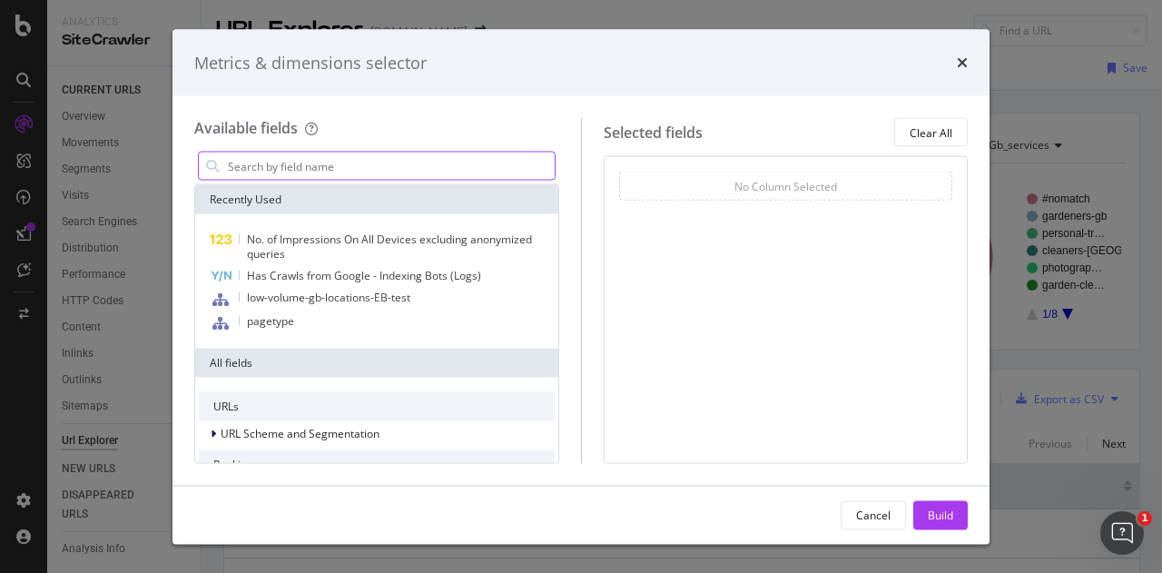
click at [282, 159] on input "modal" at bounding box center [390, 165] width 329 height 27
click at [964, 59] on icon "times" at bounding box center [962, 62] width 11 height 15
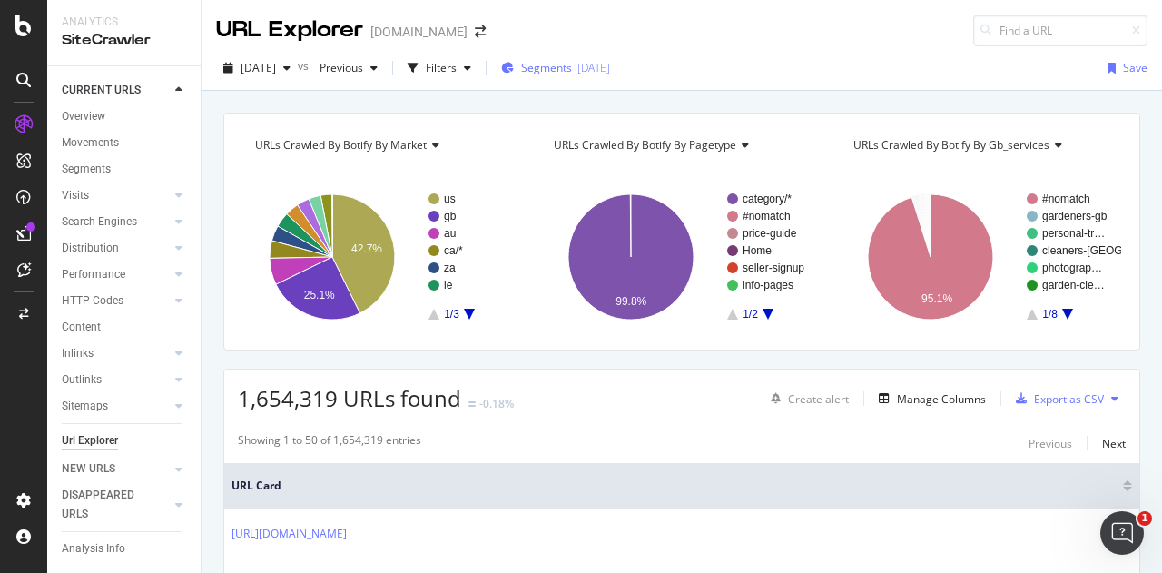
click at [570, 63] on span "Segments" at bounding box center [546, 67] width 51 height 15
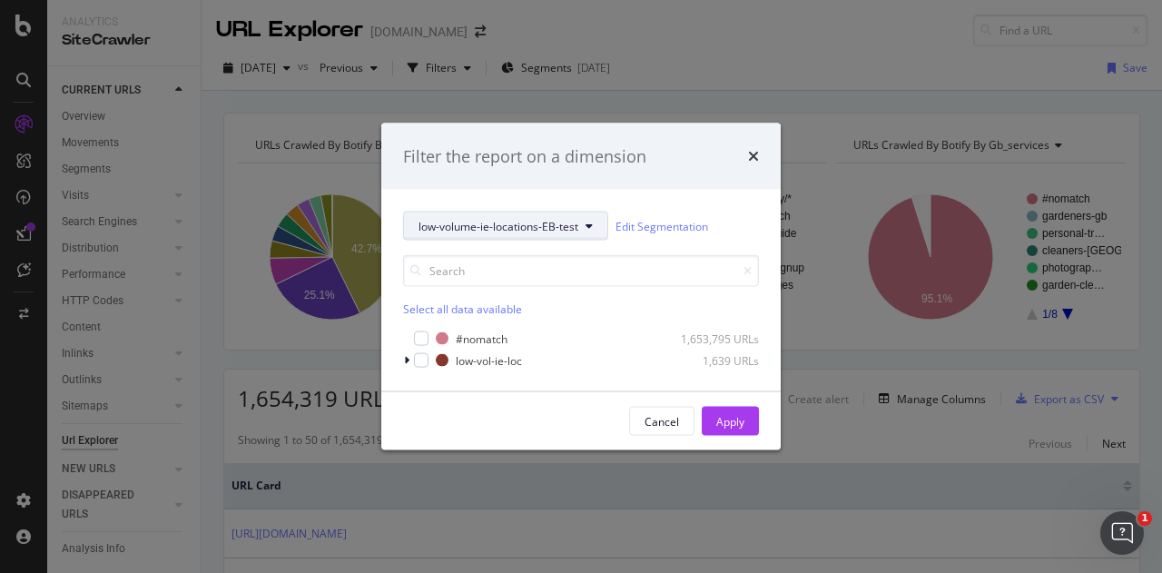
click at [498, 222] on span "low-volume-ie-locations-EB-test" at bounding box center [498, 225] width 160 height 15
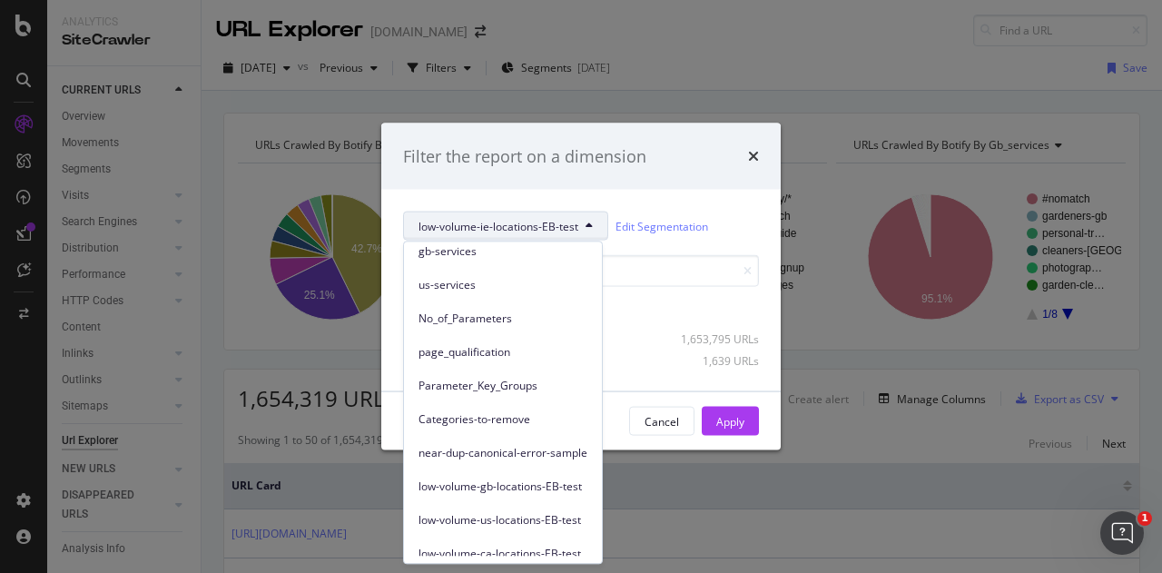
scroll to position [247, 0]
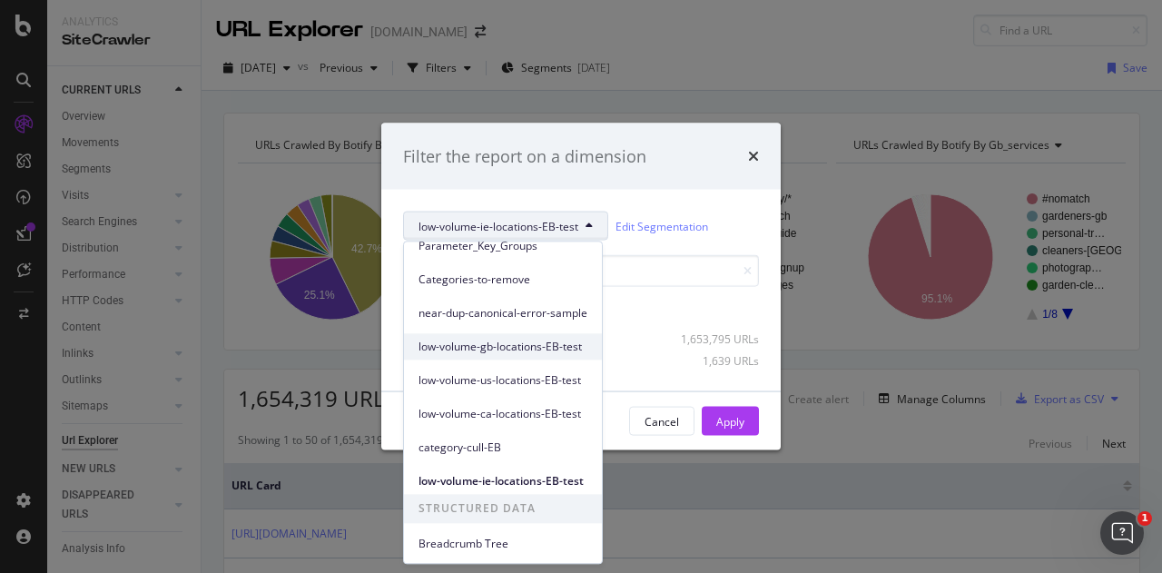
click at [537, 349] on span "low-volume-gb-locations-EB-test" at bounding box center [502, 347] width 169 height 16
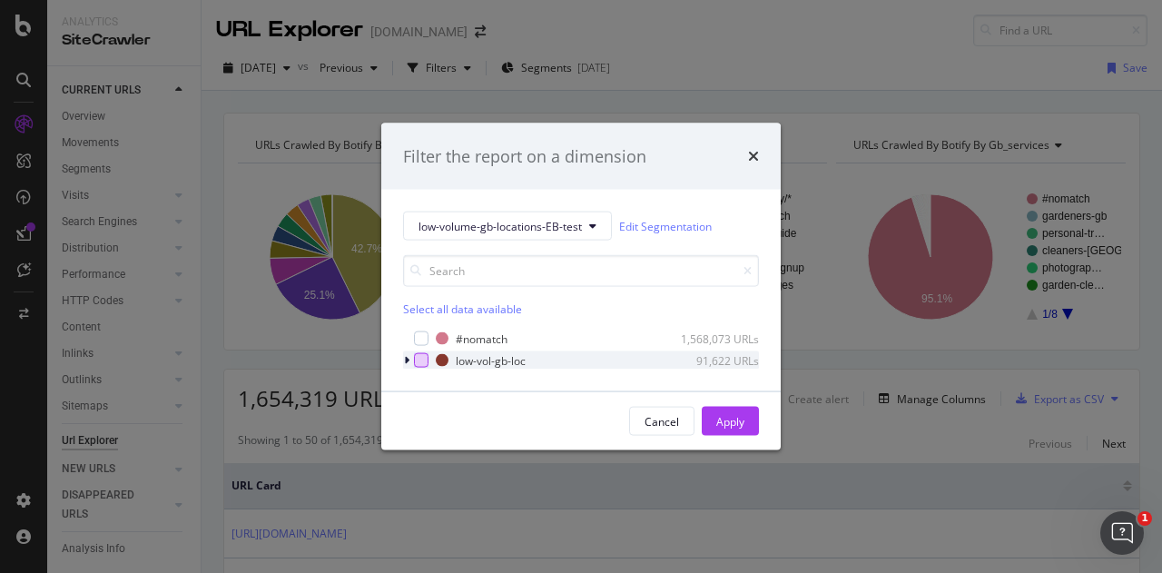
click at [418, 362] on div "modal" at bounding box center [421, 360] width 15 height 15
click at [738, 409] on div "Apply" at bounding box center [730, 421] width 28 height 27
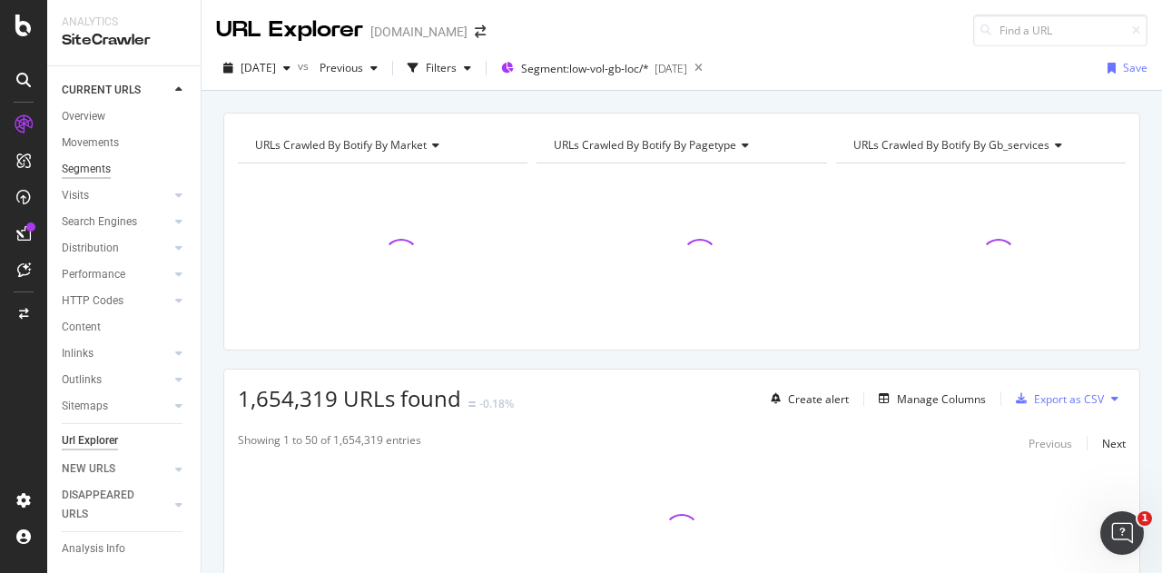
click at [78, 163] on div "Segments" at bounding box center [86, 169] width 49 height 19
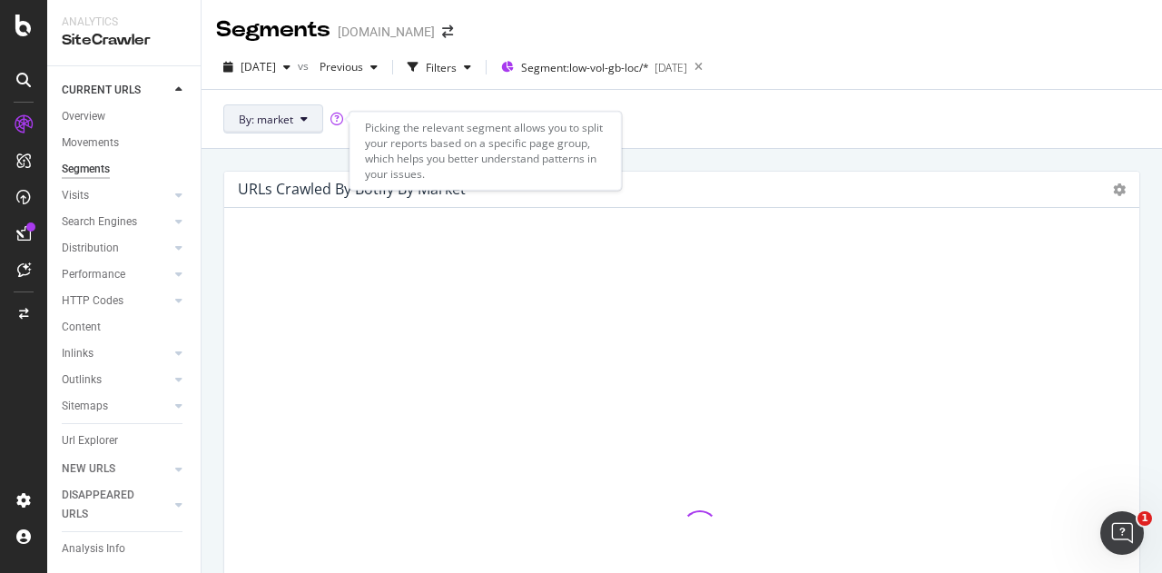
click at [265, 113] on span "By: market" at bounding box center [266, 119] width 54 height 15
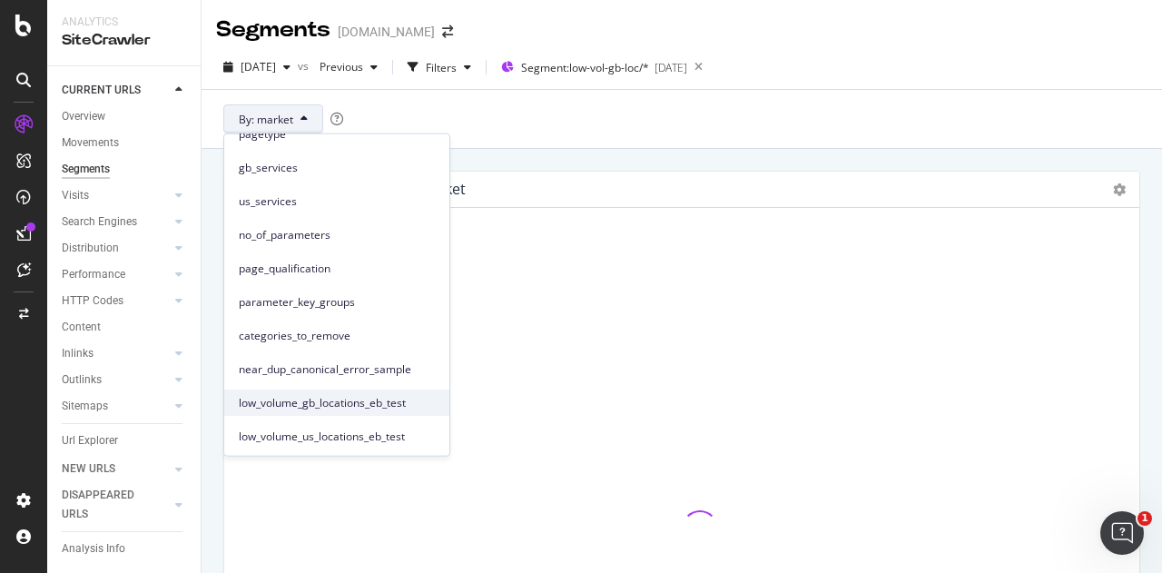
scroll to position [184, 0]
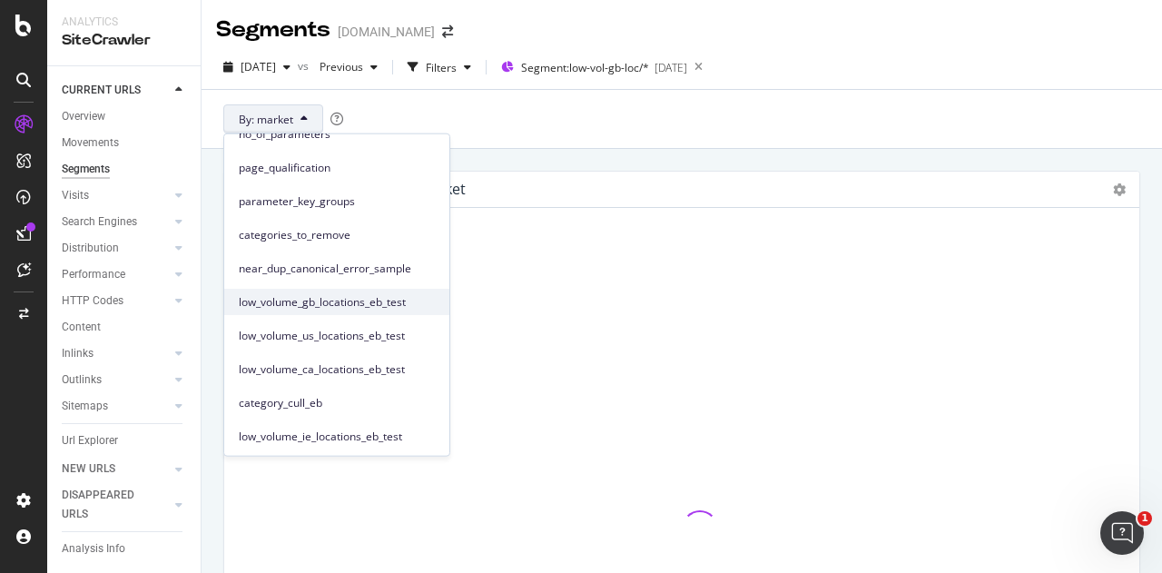
click at [371, 300] on span "low_volume_gb_locations_eb_test" at bounding box center [337, 301] width 196 height 16
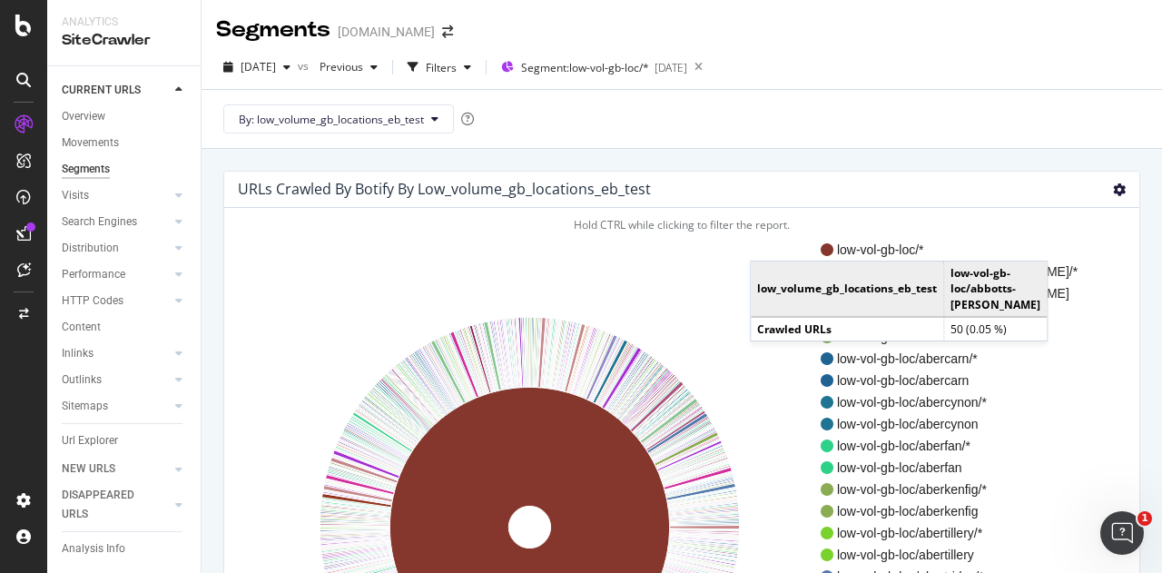
click at [1113, 188] on icon at bounding box center [1119, 189] width 13 height 13
click at [1077, 290] on span "Table" at bounding box center [1066, 288] width 145 height 25
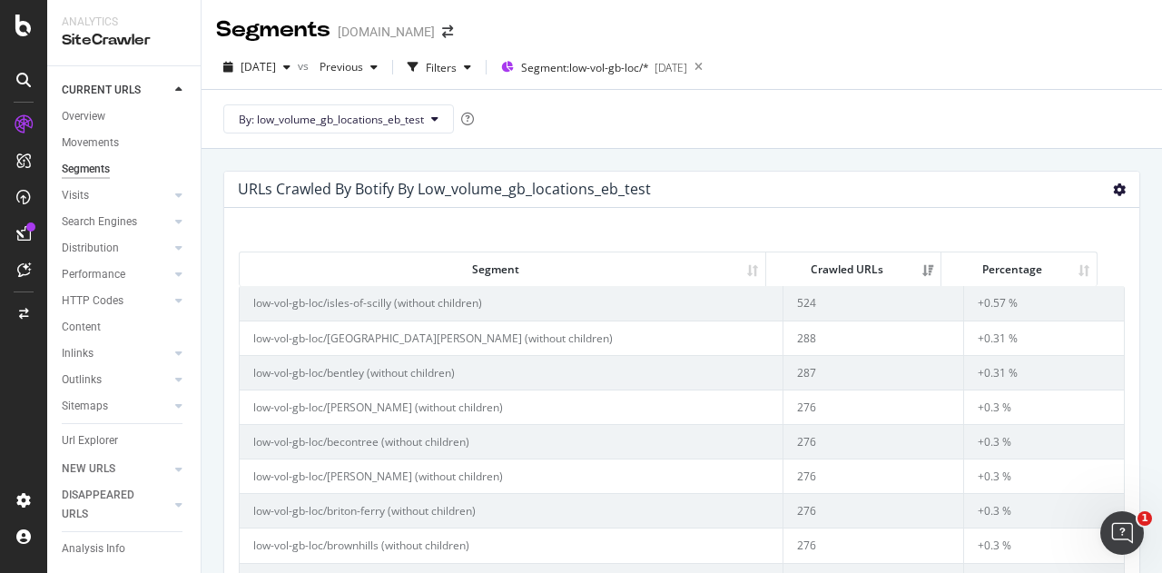
click at [1113, 188] on icon at bounding box center [1119, 189] width 13 height 13
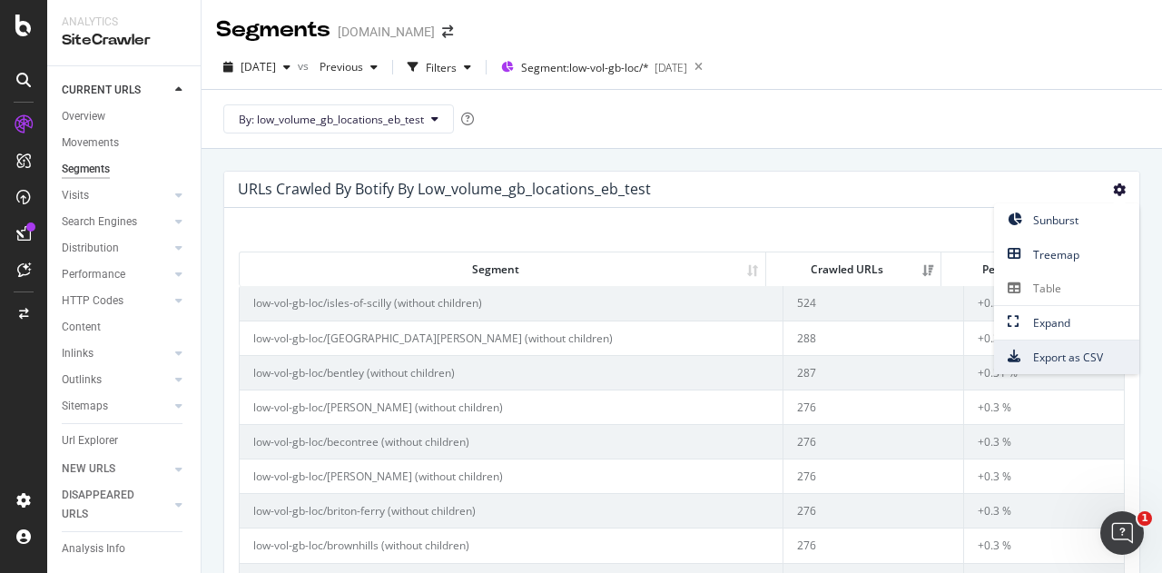
click at [1038, 351] on span "Export as CSV" at bounding box center [1066, 357] width 145 height 25
